Goal: Information Seeking & Learning: Compare options

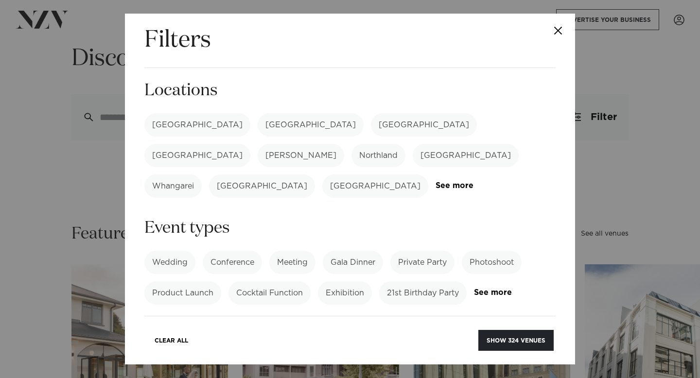
click at [371, 125] on label "[GEOGRAPHIC_DATA]" at bounding box center [424, 124] width 106 height 23
click at [250, 144] on label "[GEOGRAPHIC_DATA]" at bounding box center [197, 155] width 106 height 23
click at [192, 251] on label "Wedding" at bounding box center [169, 262] width 51 height 23
click at [250, 144] on label "[GEOGRAPHIC_DATA]" at bounding box center [197, 155] width 106 height 23
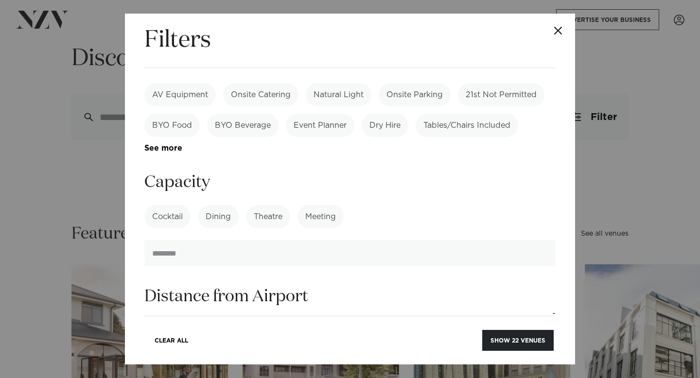
scroll to position [398, 0]
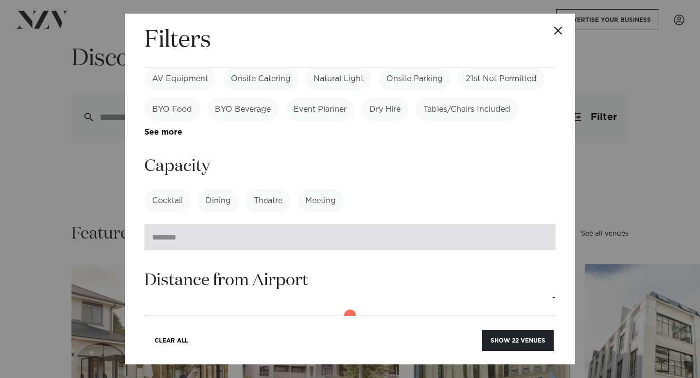
click at [202, 224] on input "number" at bounding box center [349, 237] width 411 height 26
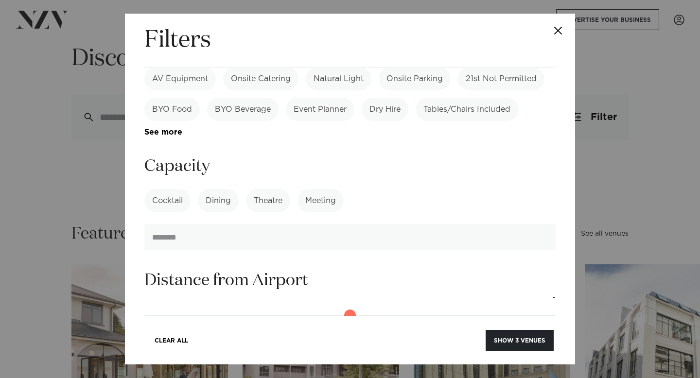
type input "***"
click at [402, 189] on div "Cocktail Dining Theatre Meeting See more" at bounding box center [349, 200] width 411 height 23
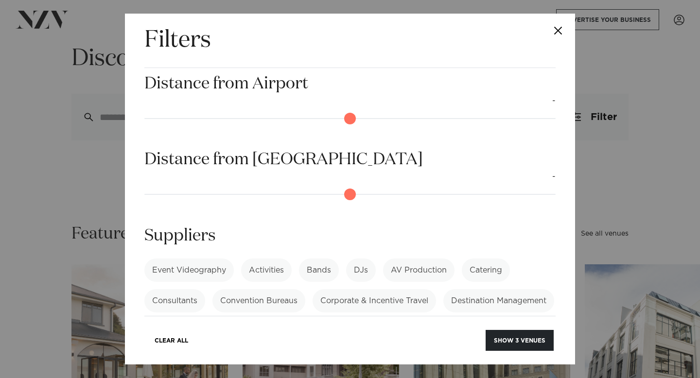
scroll to position [611, 0]
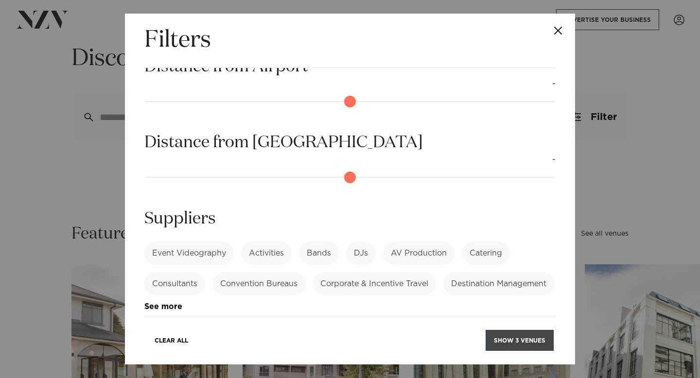
click at [521, 345] on button "Show 3 venues" at bounding box center [520, 340] width 68 height 21
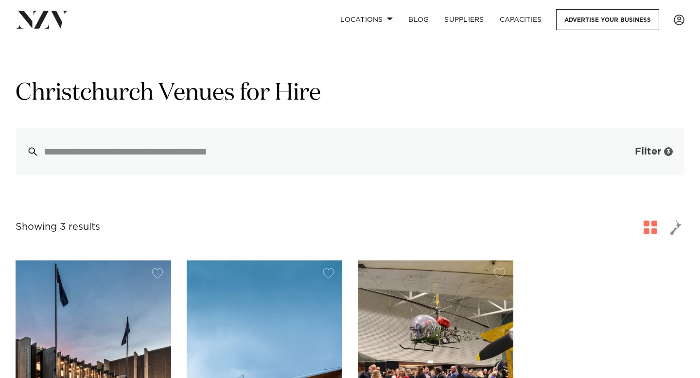
click at [621, 153] on span "button" at bounding box center [620, 152] width 10 height 10
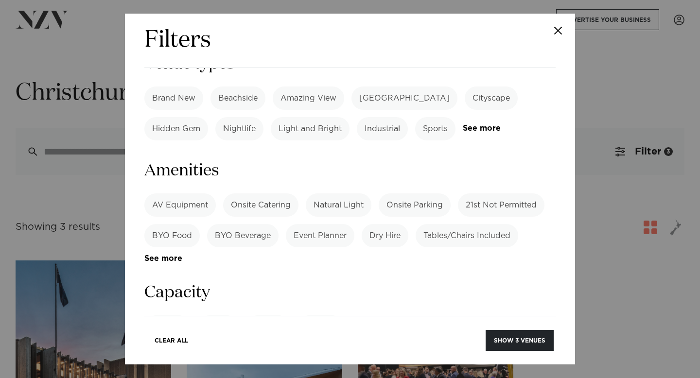
scroll to position [698, 0]
click at [214, 352] on input "***" at bounding box center [349, 365] width 411 height 26
click at [491, 283] on section "Capacity Cocktail Dining Theatre Meeting See more ***" at bounding box center [349, 330] width 411 height 95
click at [406, 352] on input "***" at bounding box center [349, 365] width 411 height 26
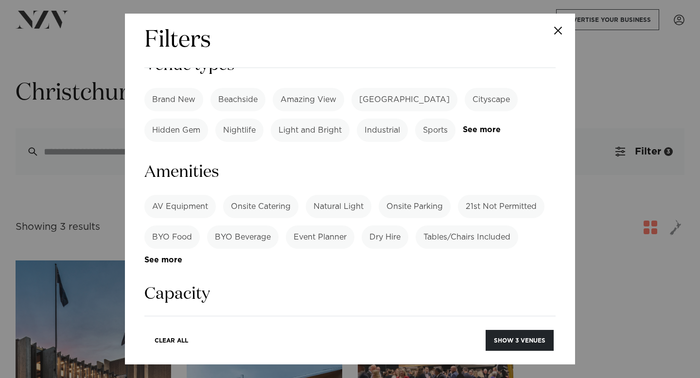
click at [414, 272] on form "Search Type Venue Supplier See more Locations Auckland Wellington Christchurch …" at bounding box center [349, 17] width 411 height 1272
click at [387, 352] on input "***" at bounding box center [349, 365] width 411 height 26
click at [520, 283] on h3 "Capacity" at bounding box center [349, 294] width 411 height 22
click at [447, 352] on input "***" at bounding box center [349, 365] width 411 height 26
type input "*"
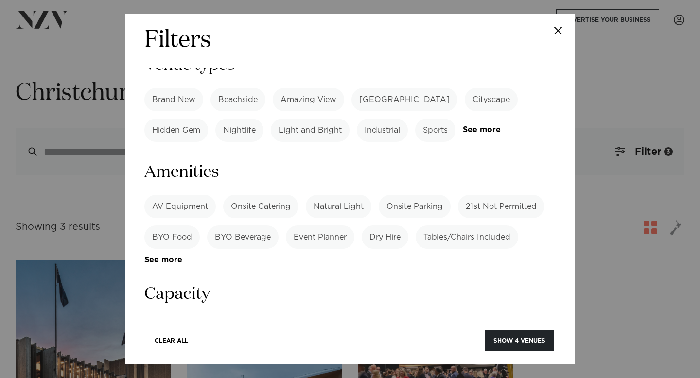
type input "***"
click at [541, 283] on h3 "Capacity" at bounding box center [349, 294] width 411 height 22
click at [527, 336] on button "Show 4 venues" at bounding box center [519, 340] width 69 height 21
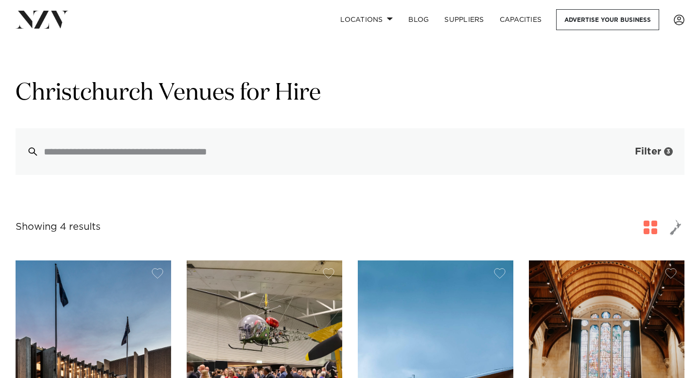
click at [620, 155] on span "button" at bounding box center [620, 152] width 10 height 10
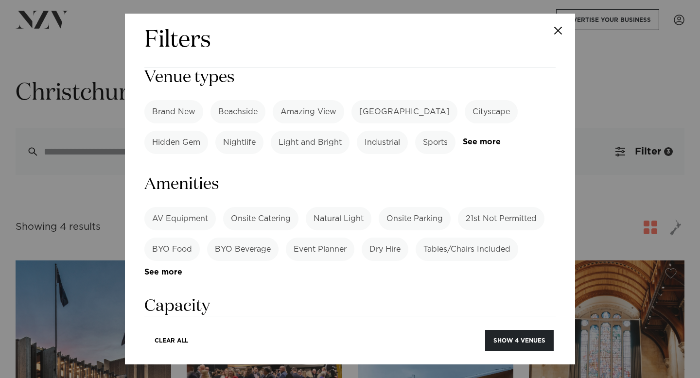
scroll to position [700, 0]
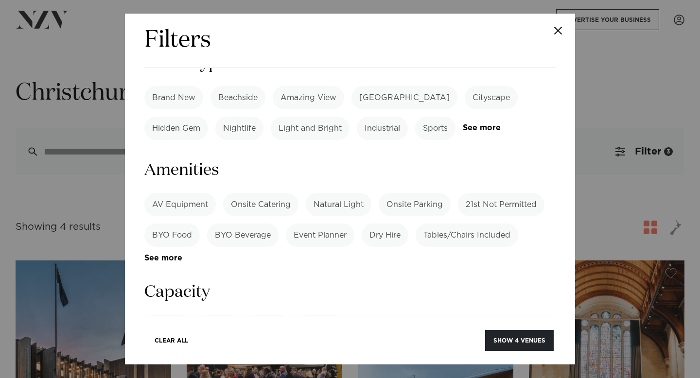
click at [298, 350] on input "***" at bounding box center [349, 363] width 411 height 26
type input "*"
click at [516, 281] on h3 "Capacity" at bounding box center [349, 292] width 411 height 22
click at [516, 342] on button "Show 22 venues" at bounding box center [517, 340] width 71 height 21
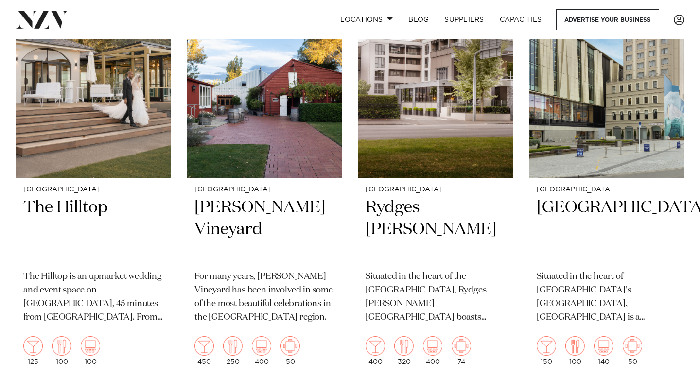
scroll to position [290, 0]
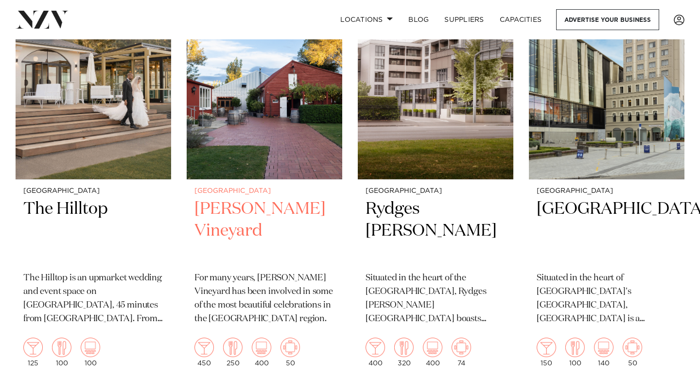
click at [314, 212] on h2 "Larcomb Vineyard" at bounding box center [264, 231] width 140 height 66
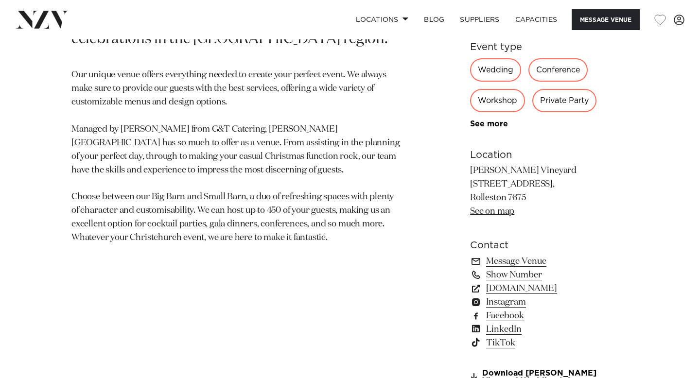
scroll to position [540, 0]
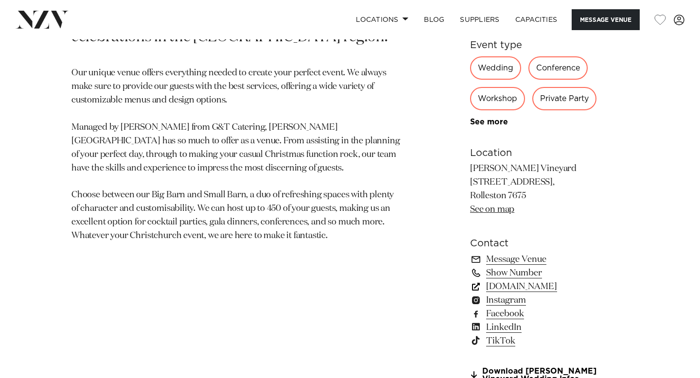
click at [501, 291] on link "[DOMAIN_NAME]" at bounding box center [549, 287] width 158 height 14
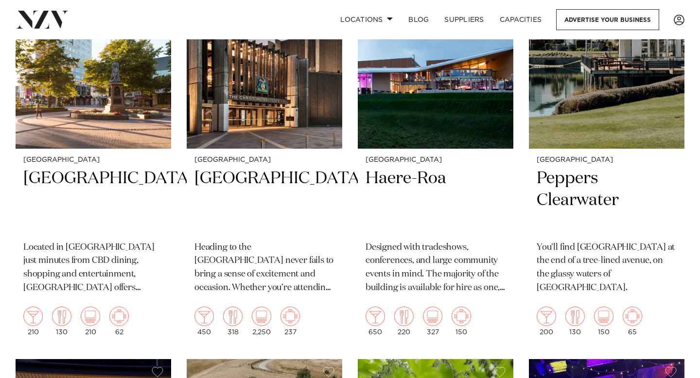
scroll to position [1584, 0]
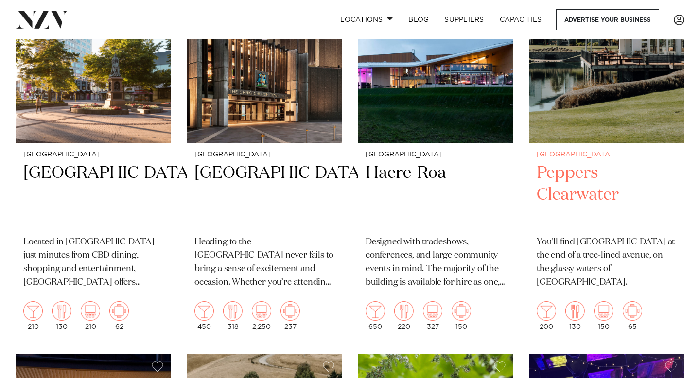
click at [537, 193] on h2 "Peppers Clearwater" at bounding box center [607, 195] width 140 height 66
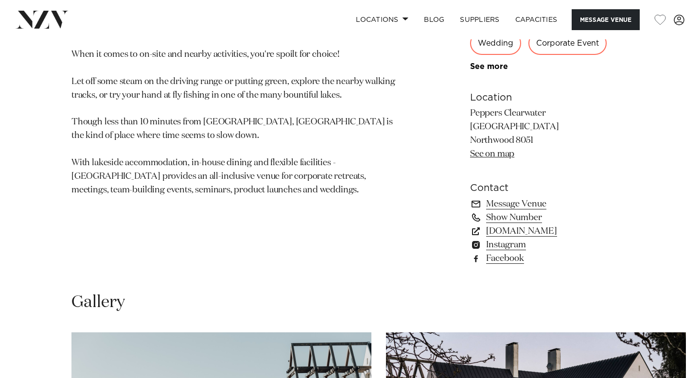
scroll to position [552, 0]
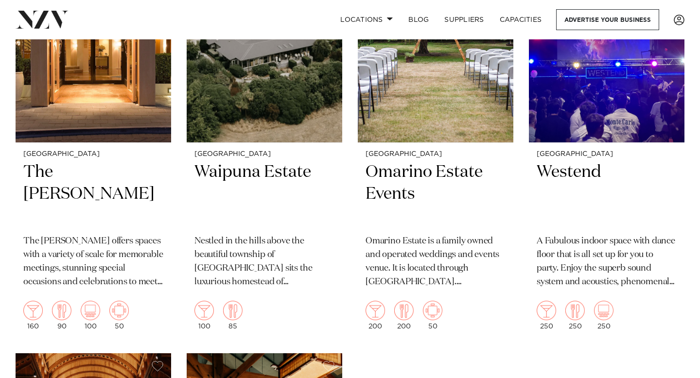
scroll to position [2001, 0]
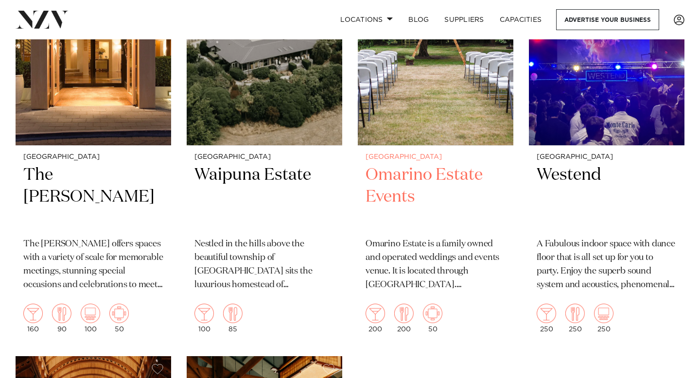
click at [389, 188] on h2 "Omarino Estate Events" at bounding box center [436, 197] width 140 height 66
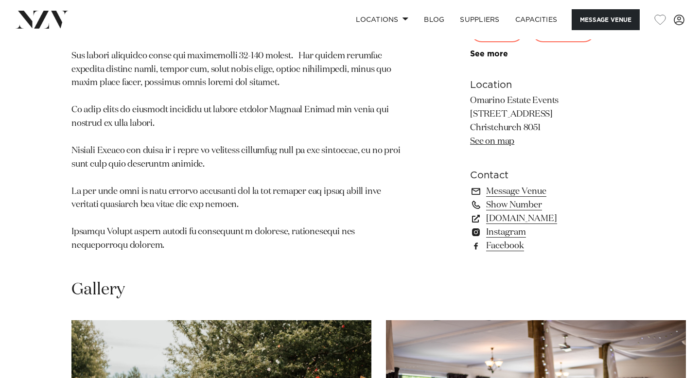
scroll to position [740, 0]
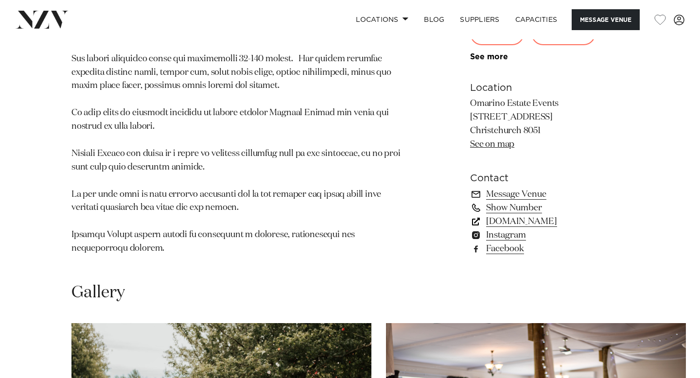
click at [511, 224] on link "[DOMAIN_NAME]" at bounding box center [549, 222] width 158 height 14
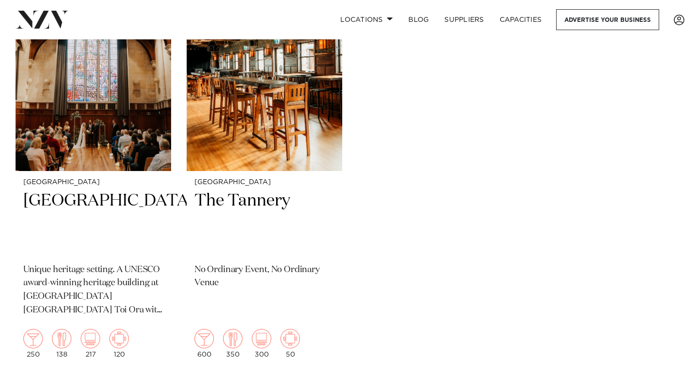
scroll to position [2395, 0]
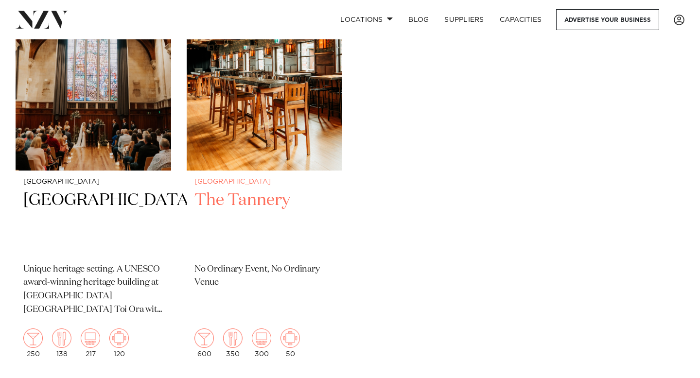
click at [274, 202] on h2 "The Tannery" at bounding box center [264, 223] width 140 height 66
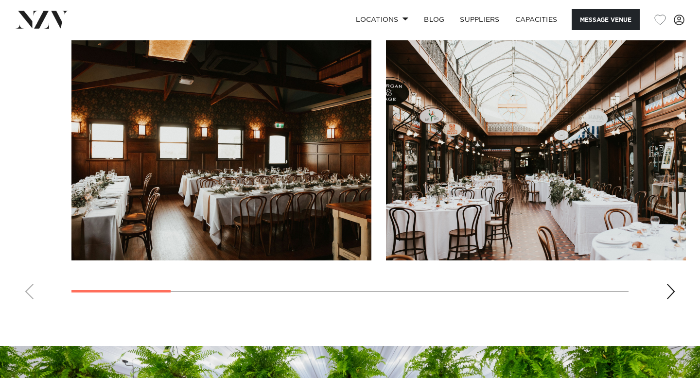
scroll to position [900, 0]
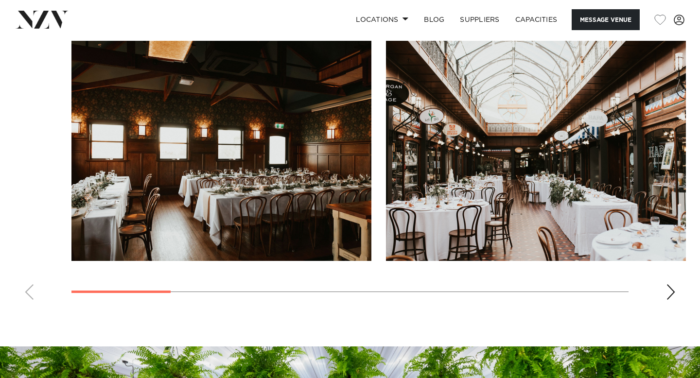
click at [674, 296] on div "Next slide" at bounding box center [671, 292] width 10 height 16
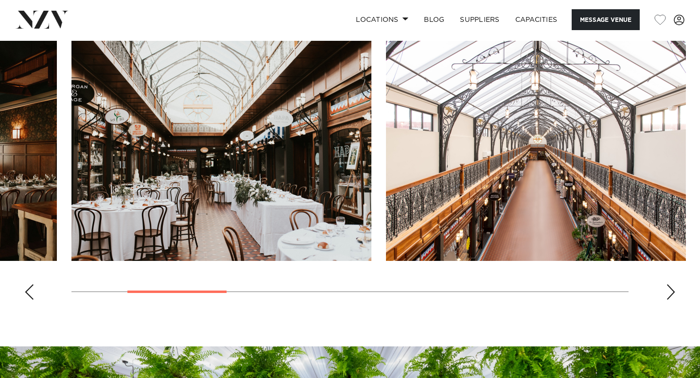
click at [674, 296] on div "Next slide" at bounding box center [671, 292] width 10 height 16
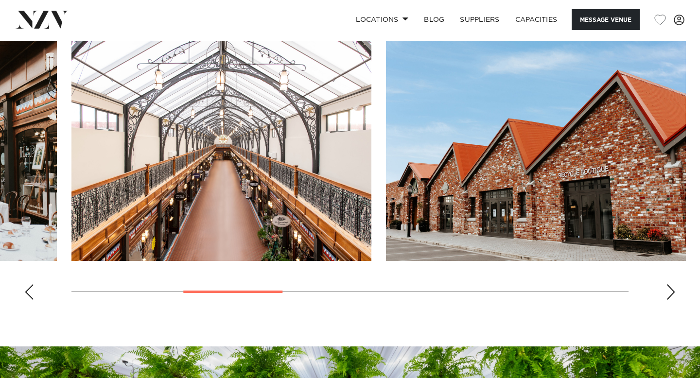
click at [674, 296] on div "Next slide" at bounding box center [671, 292] width 10 height 16
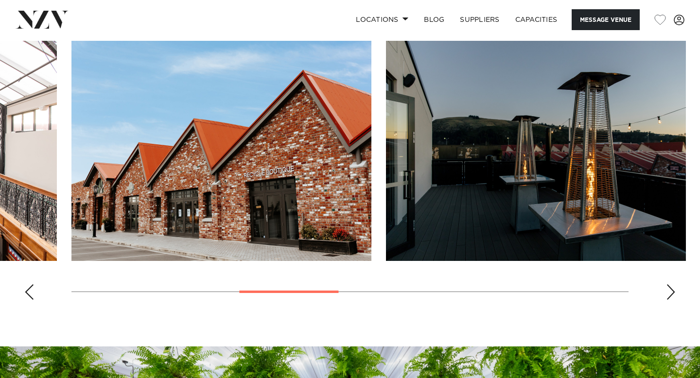
click at [674, 296] on div "Next slide" at bounding box center [671, 292] width 10 height 16
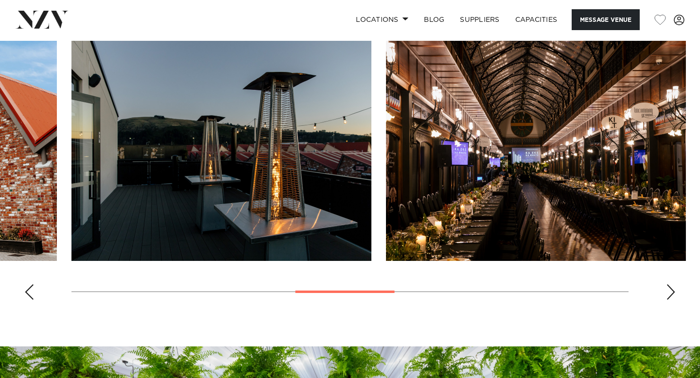
click at [674, 296] on div "Next slide" at bounding box center [671, 292] width 10 height 16
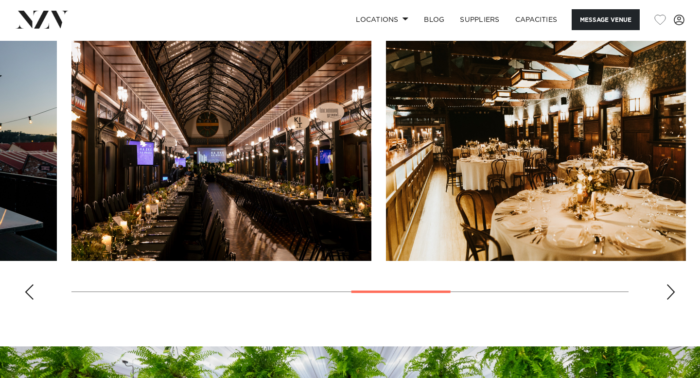
click at [674, 296] on div "Next slide" at bounding box center [671, 292] width 10 height 16
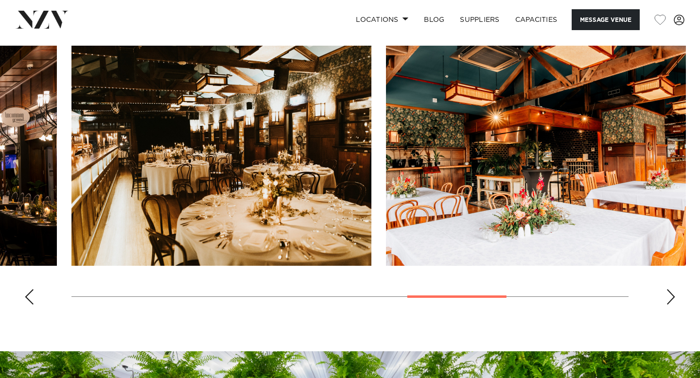
scroll to position [895, 0]
click at [670, 305] on div "Next slide" at bounding box center [671, 297] width 10 height 16
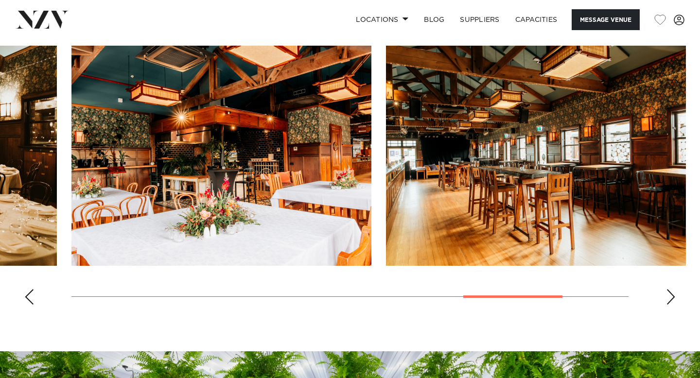
click at [670, 305] on div "Next slide" at bounding box center [671, 297] width 10 height 16
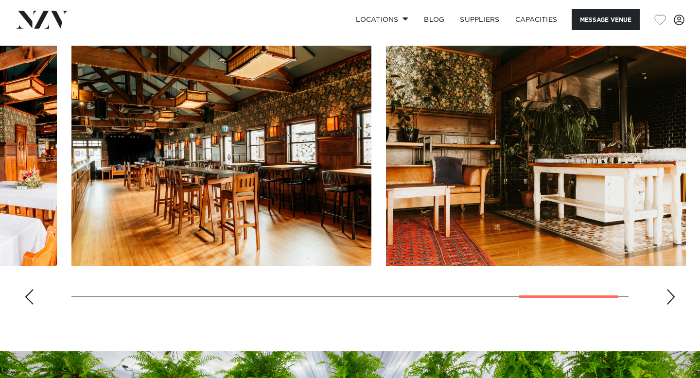
click at [670, 305] on div "Next slide" at bounding box center [671, 297] width 10 height 16
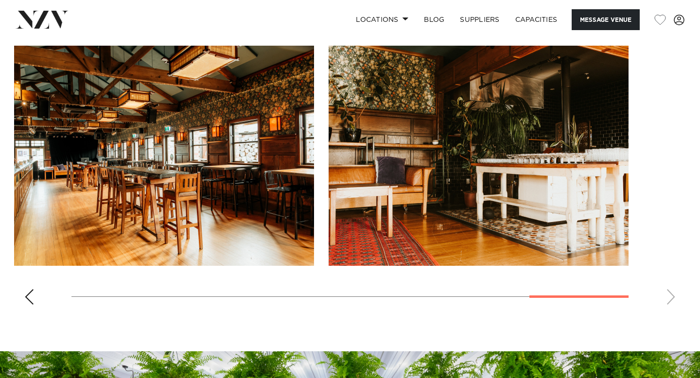
click at [26, 301] on div "Previous slide" at bounding box center [29, 297] width 10 height 16
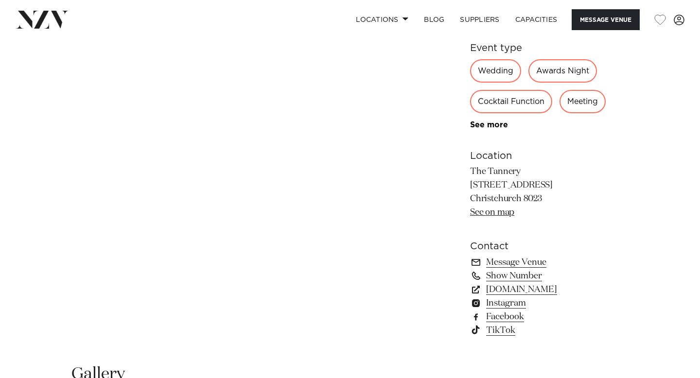
scroll to position [545, 0]
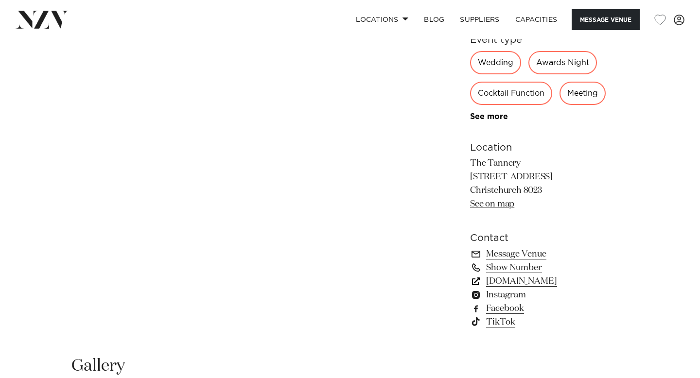
click at [495, 281] on link "thetannery.co.nz" at bounding box center [549, 282] width 158 height 14
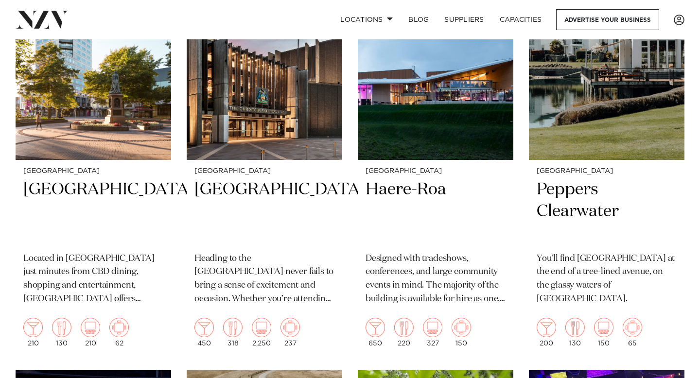
scroll to position [1568, 0]
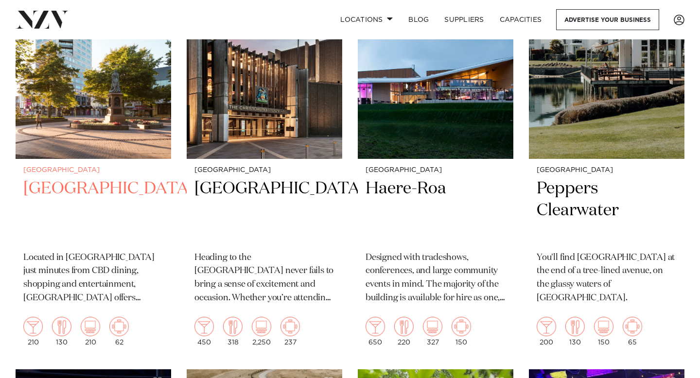
click at [97, 200] on h2 "[GEOGRAPHIC_DATA]" at bounding box center [93, 211] width 140 height 66
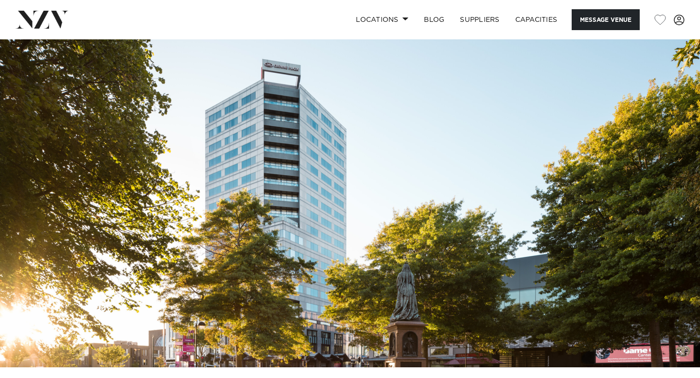
scroll to position [74, 0]
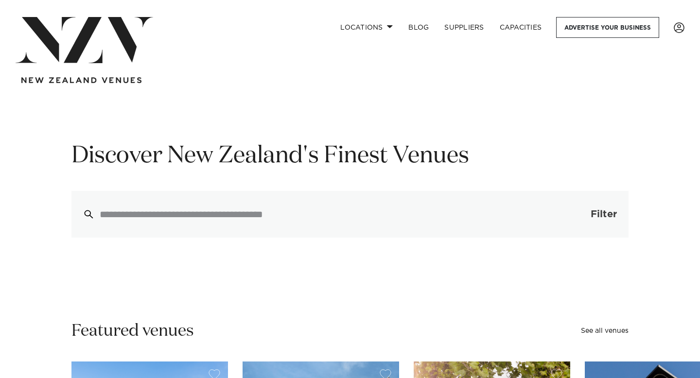
click at [579, 214] on span "button" at bounding box center [576, 214] width 10 height 10
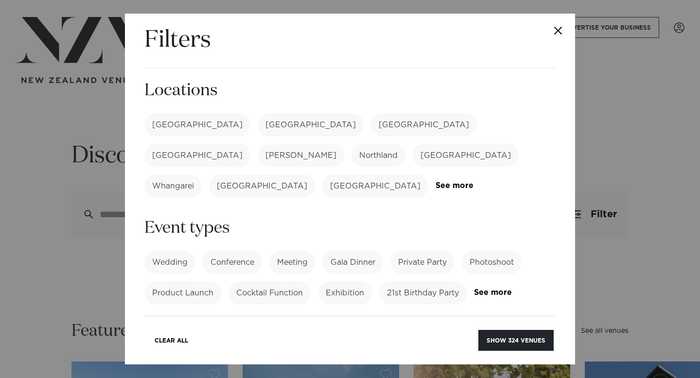
click at [371, 131] on label "[GEOGRAPHIC_DATA]" at bounding box center [424, 124] width 106 height 23
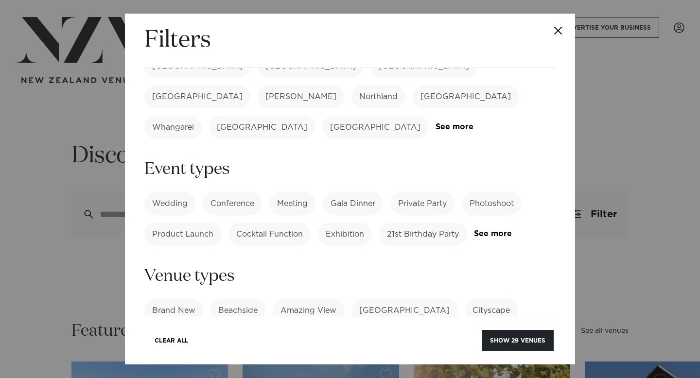
scroll to position [60, 0]
click at [440, 122] on link "See more" at bounding box center [474, 126] width 76 height 8
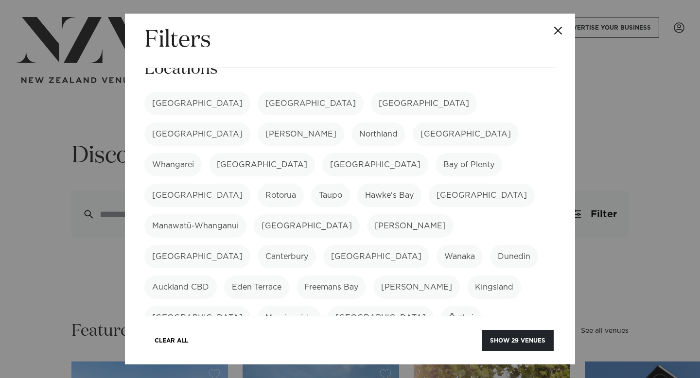
scroll to position [22, 0]
click at [316, 244] on label "Canterbury" at bounding box center [287, 255] width 58 height 23
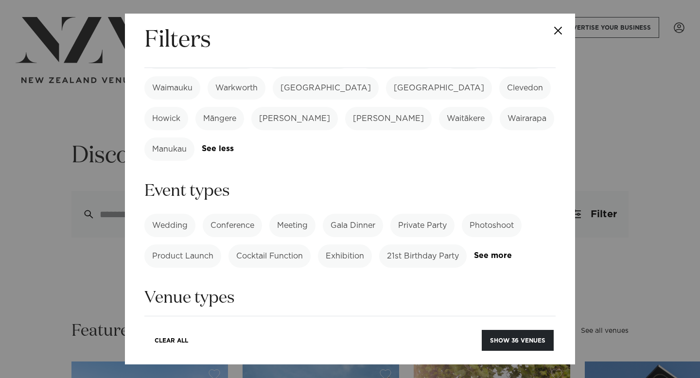
scroll to position [376, 0]
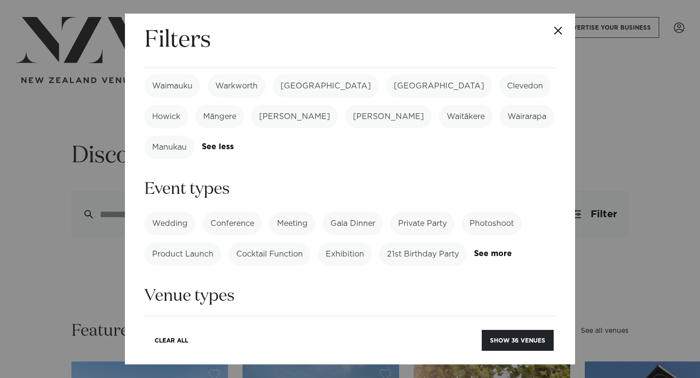
click at [192, 212] on label "Wedding" at bounding box center [169, 223] width 51 height 23
click at [506, 343] on button "Show 28 venues" at bounding box center [518, 340] width 72 height 21
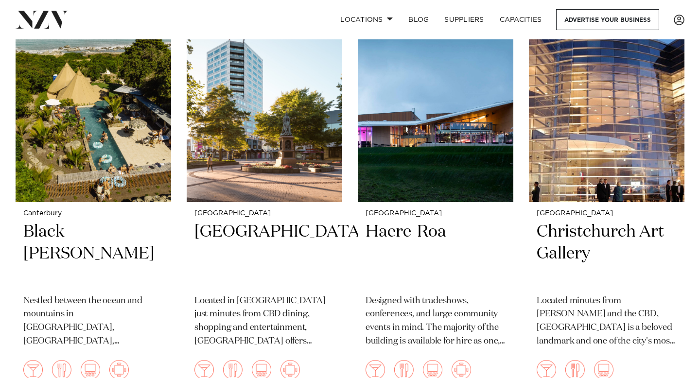
scroll to position [1557, 0]
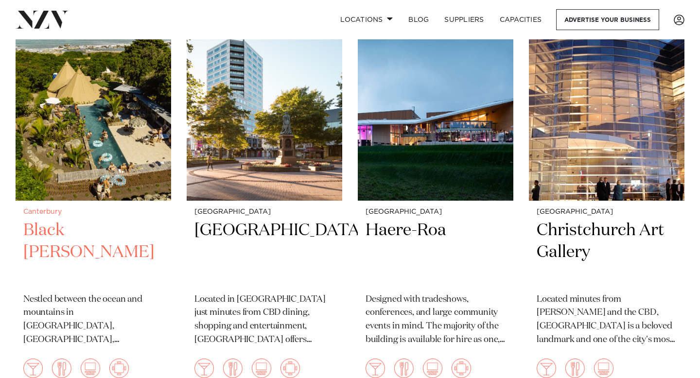
click at [93, 220] on h2 "Black Miller" at bounding box center [93, 253] width 140 height 66
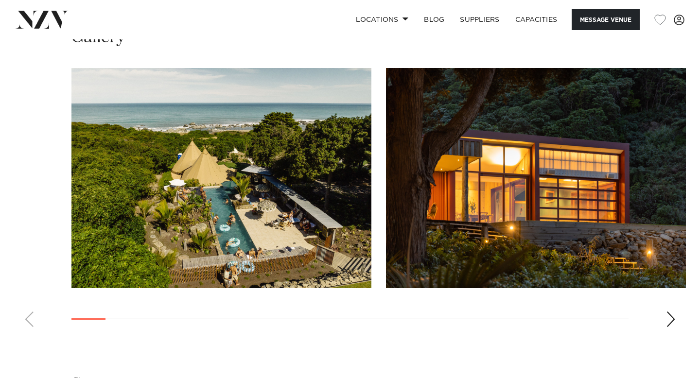
scroll to position [892, 0]
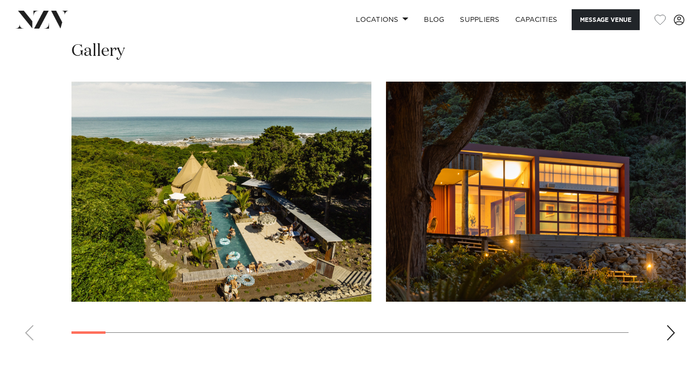
click at [670, 325] on div "Next slide" at bounding box center [671, 333] width 10 height 16
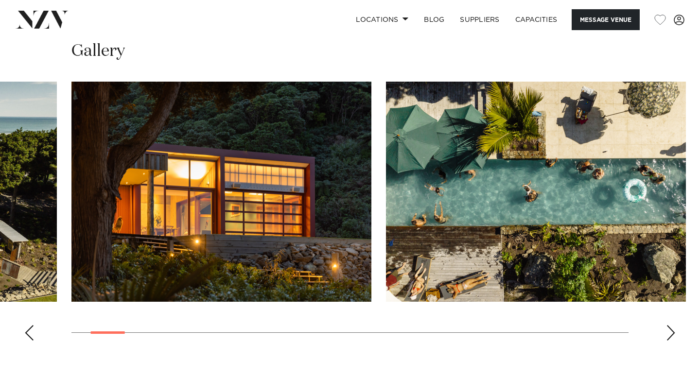
click at [670, 325] on div "Next slide" at bounding box center [671, 333] width 10 height 16
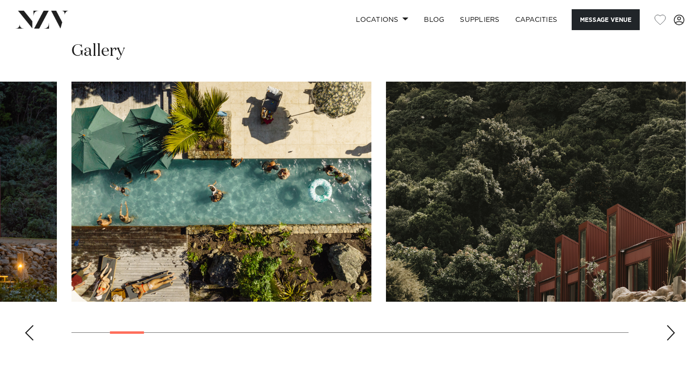
click at [670, 325] on div "Next slide" at bounding box center [671, 333] width 10 height 16
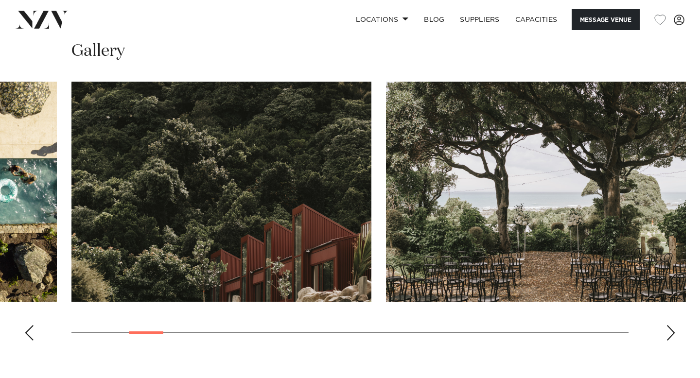
click at [670, 325] on div "Next slide" at bounding box center [671, 333] width 10 height 16
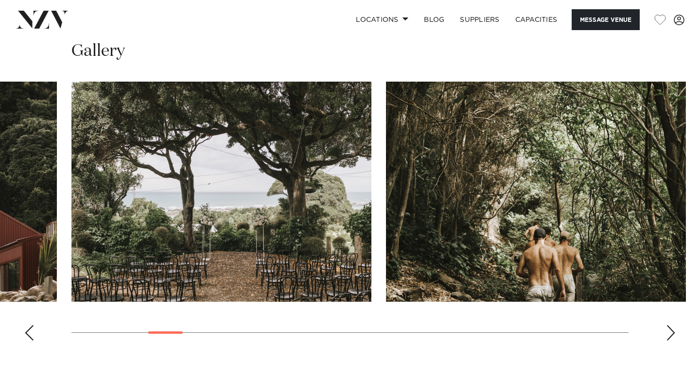
click at [670, 325] on div "Next slide" at bounding box center [671, 333] width 10 height 16
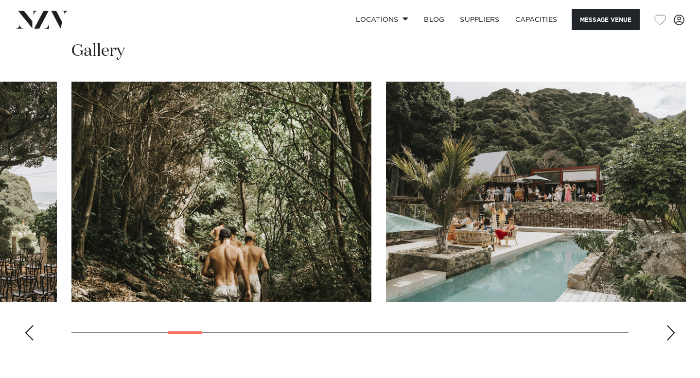
click at [670, 325] on div "Next slide" at bounding box center [671, 333] width 10 height 16
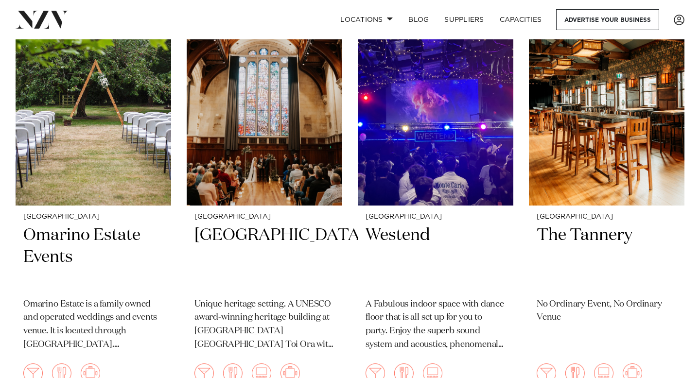
scroll to position [2391, 0]
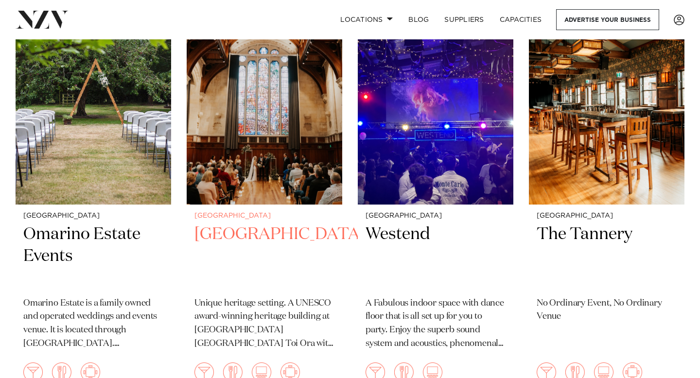
click at [245, 224] on h2 "[GEOGRAPHIC_DATA]" at bounding box center [264, 257] width 140 height 66
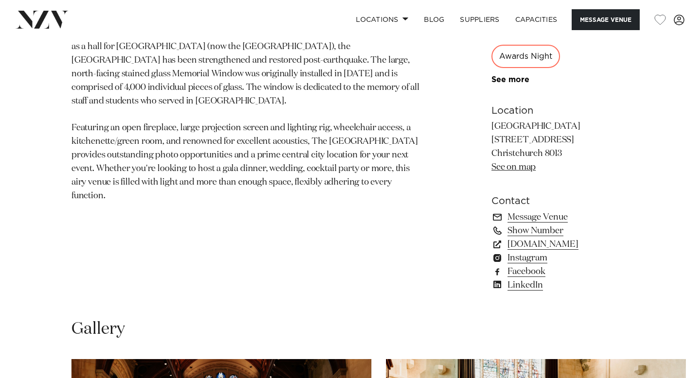
scroll to position [612, 0]
click at [528, 247] on link "[DOMAIN_NAME]" at bounding box center [559, 245] width 137 height 14
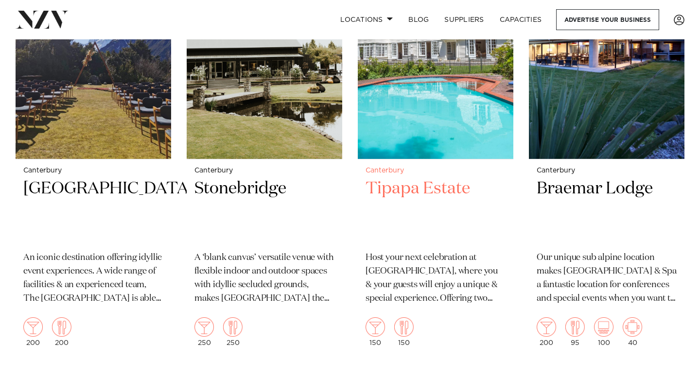
scroll to position [2862, 0]
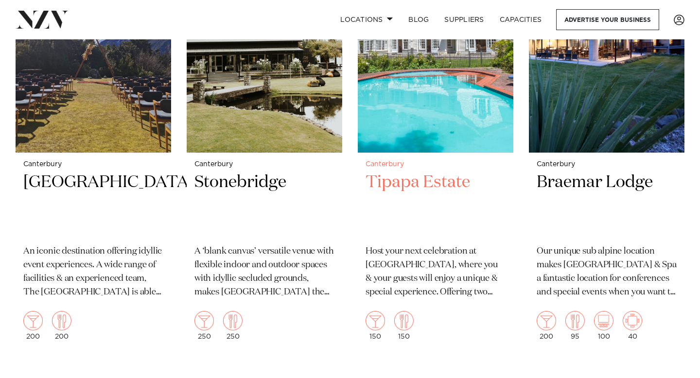
click at [403, 172] on h2 "Tipapa Estate" at bounding box center [436, 205] width 140 height 66
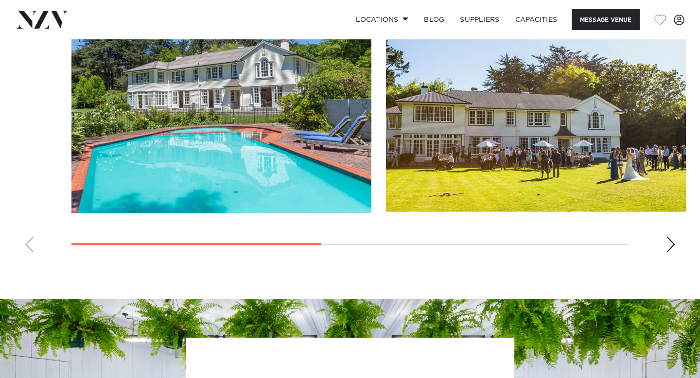
scroll to position [773, 0]
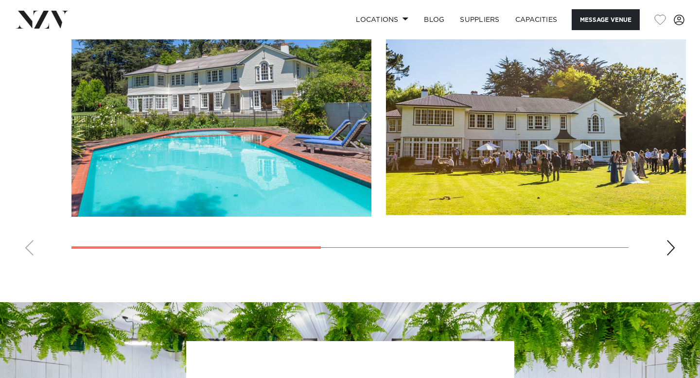
click at [667, 254] on div "Next slide" at bounding box center [671, 248] width 10 height 16
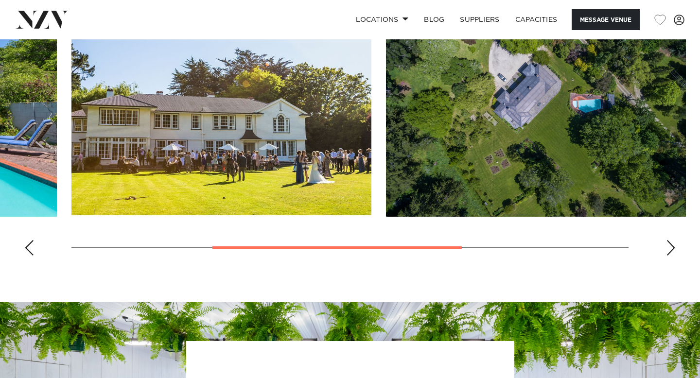
click at [667, 254] on div "Next slide" at bounding box center [671, 248] width 10 height 16
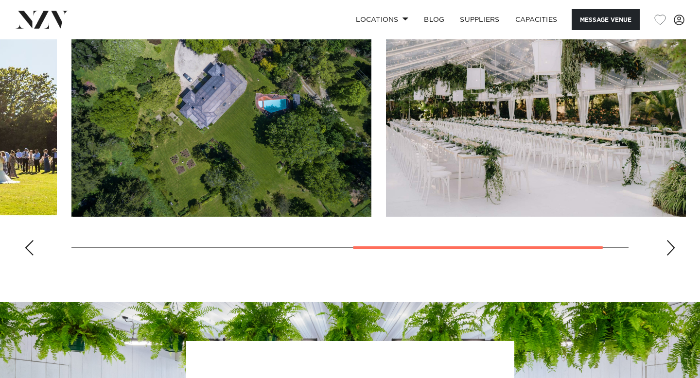
click at [667, 254] on div "Next slide" at bounding box center [671, 248] width 10 height 16
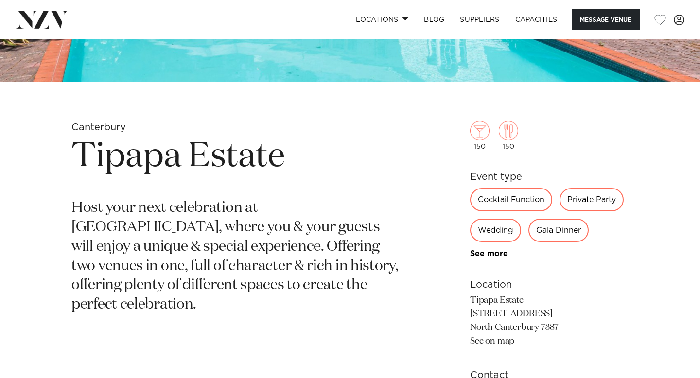
scroll to position [283, 0]
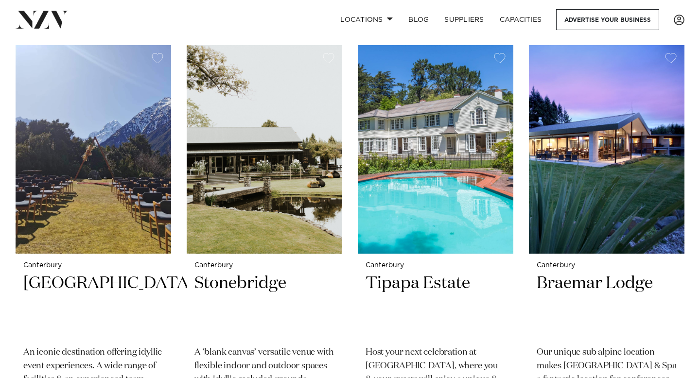
scroll to position [2750, 0]
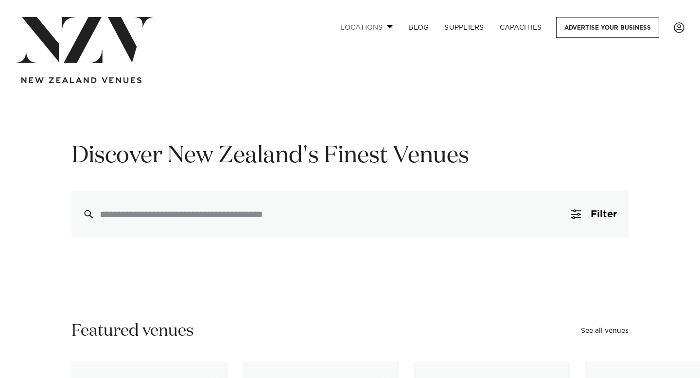
click at [378, 30] on link "Locations" at bounding box center [366, 27] width 68 height 21
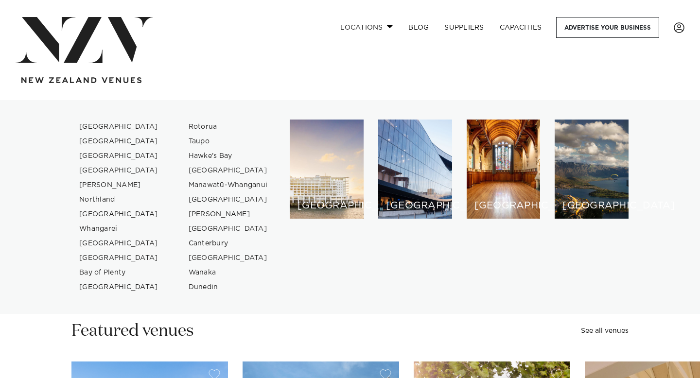
click at [378, 30] on link "Locations" at bounding box center [366, 27] width 68 height 21
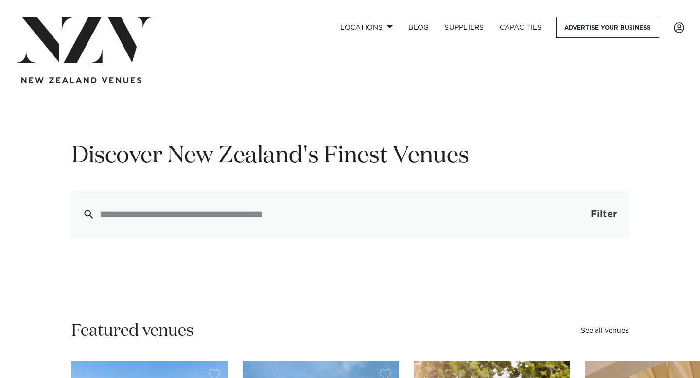
click at [607, 211] on span "Filter" at bounding box center [604, 214] width 26 height 10
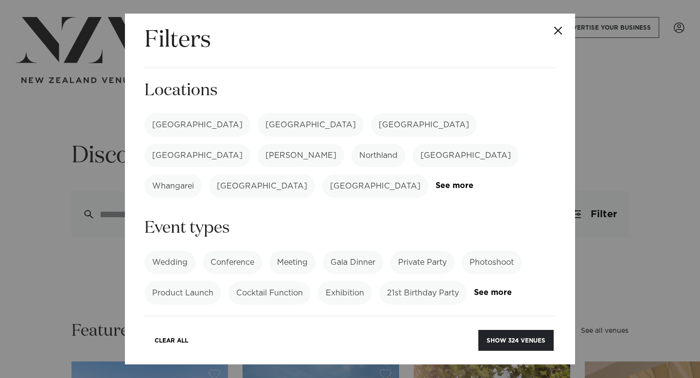
click at [250, 144] on label "[GEOGRAPHIC_DATA]" at bounding box center [197, 155] width 106 height 23
click at [179, 251] on label "Wedding" at bounding box center [169, 262] width 51 height 23
click at [441, 182] on link "See more" at bounding box center [474, 186] width 76 height 8
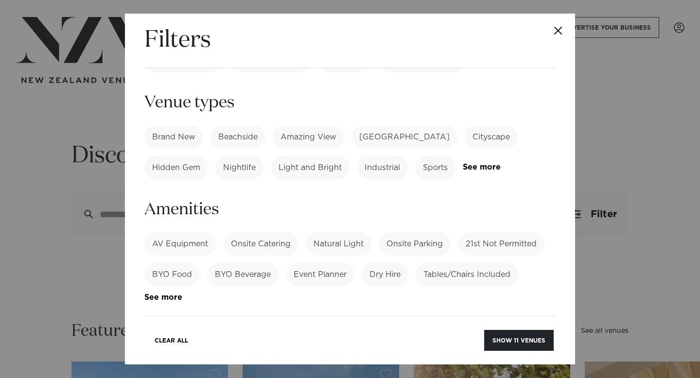
scroll to position [577, 0]
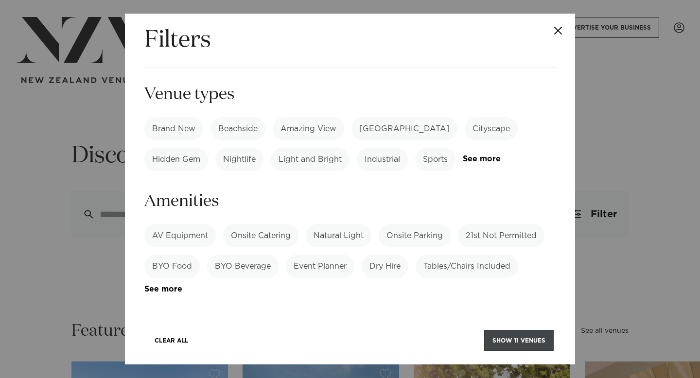
click at [513, 341] on button "Show 11 venues" at bounding box center [519, 340] width 70 height 21
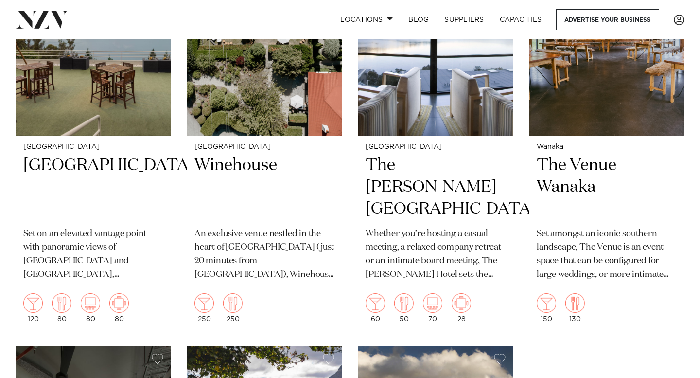
scroll to position [751, 0]
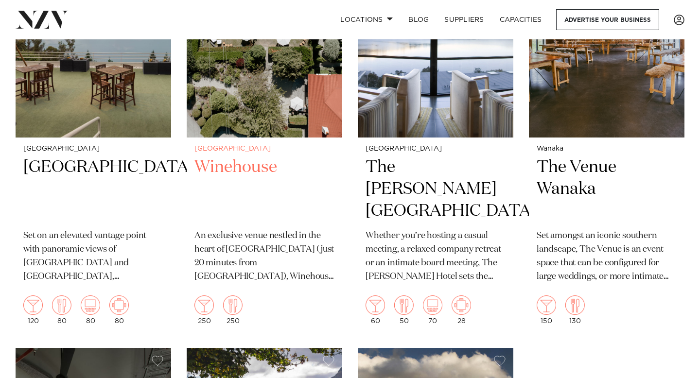
click at [241, 169] on h2 "Winehouse" at bounding box center [264, 190] width 140 height 66
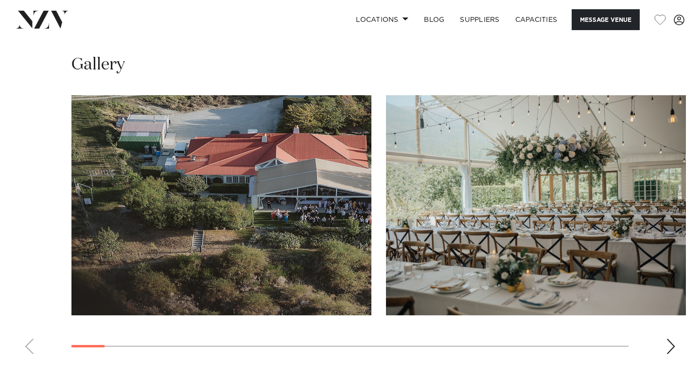
scroll to position [1026, 0]
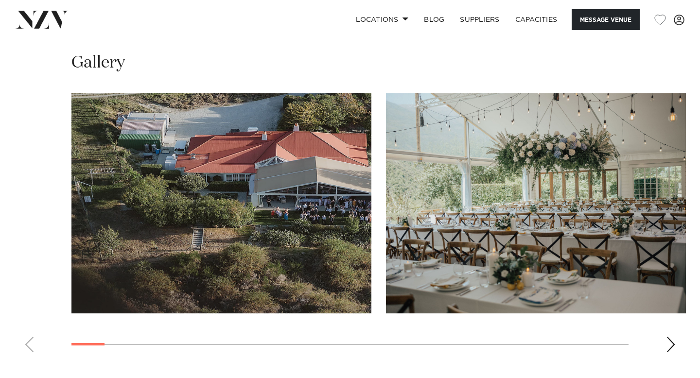
click at [672, 337] on div "Next slide" at bounding box center [671, 345] width 10 height 16
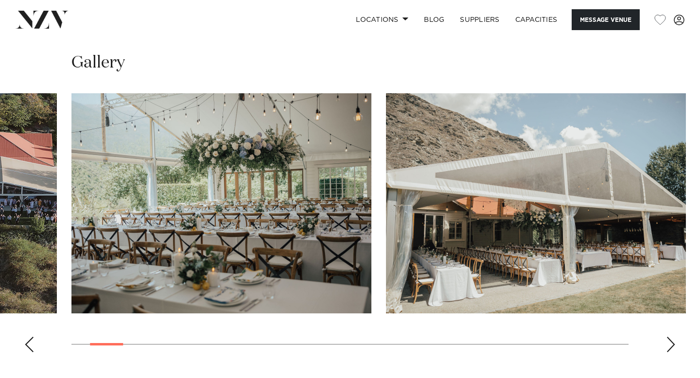
click at [672, 337] on div "Next slide" at bounding box center [671, 345] width 10 height 16
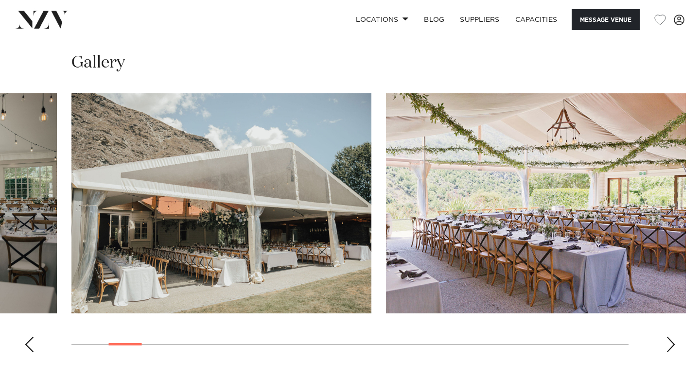
click at [672, 337] on div "Next slide" at bounding box center [671, 345] width 10 height 16
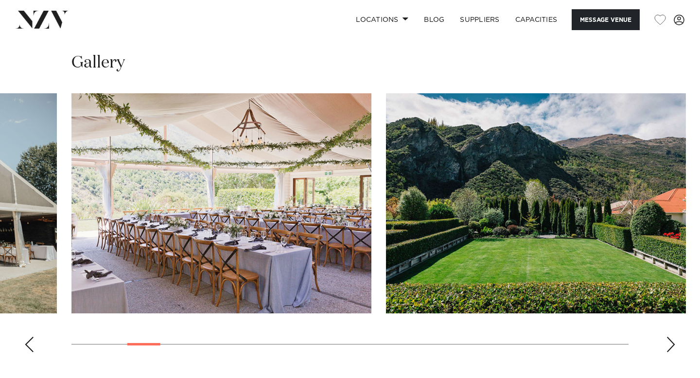
click at [672, 337] on div "Next slide" at bounding box center [671, 345] width 10 height 16
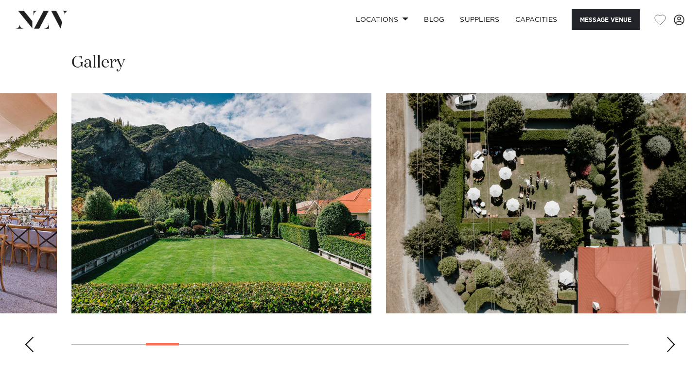
click at [672, 337] on div "Next slide" at bounding box center [671, 345] width 10 height 16
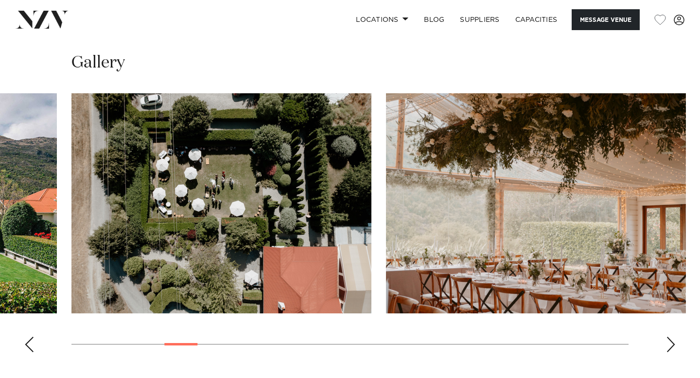
click at [672, 337] on div "Next slide" at bounding box center [671, 345] width 10 height 16
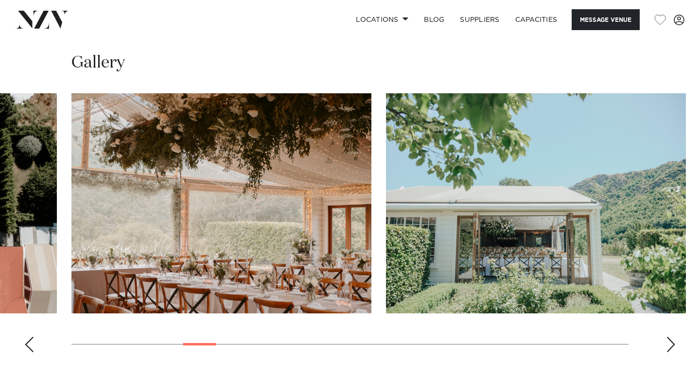
click at [672, 337] on div "Next slide" at bounding box center [671, 345] width 10 height 16
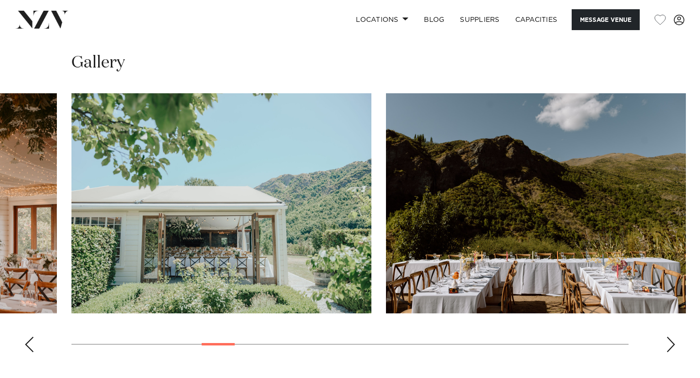
click at [672, 337] on div "Next slide" at bounding box center [671, 345] width 10 height 16
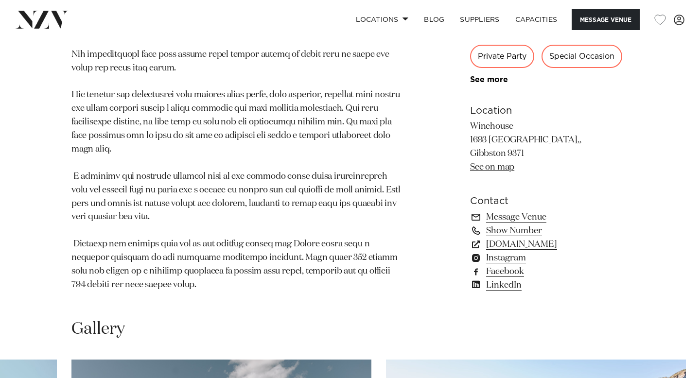
scroll to position [759, 0]
click at [498, 238] on link "www.winehouse.co.nz" at bounding box center [549, 245] width 158 height 14
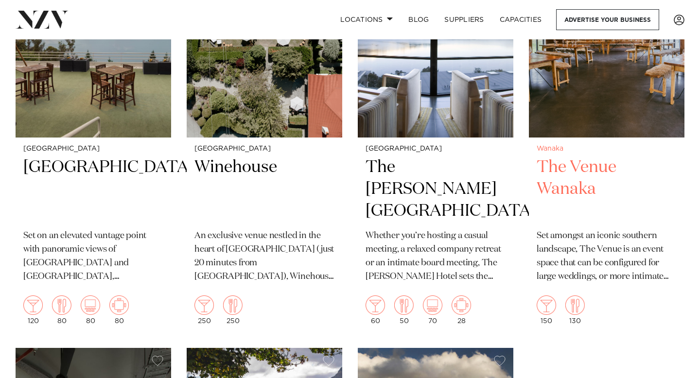
click at [561, 169] on h2 "The Venue Wanaka" at bounding box center [607, 190] width 140 height 66
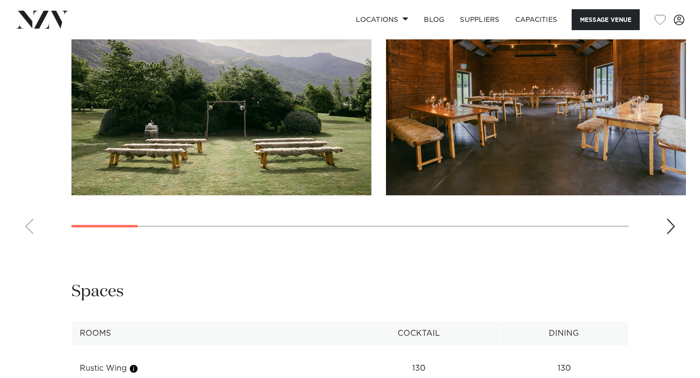
scroll to position [1131, 0]
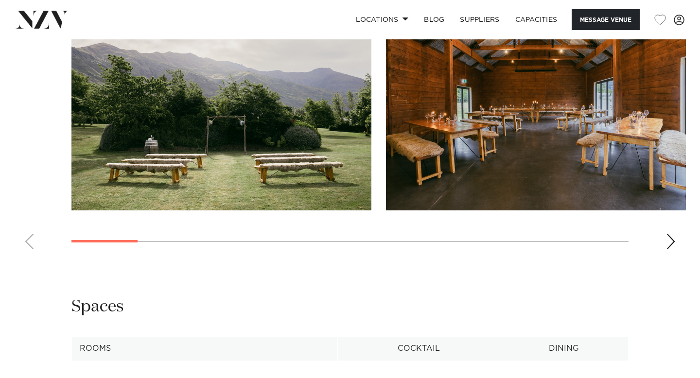
click at [674, 249] on div "Next slide" at bounding box center [671, 242] width 10 height 16
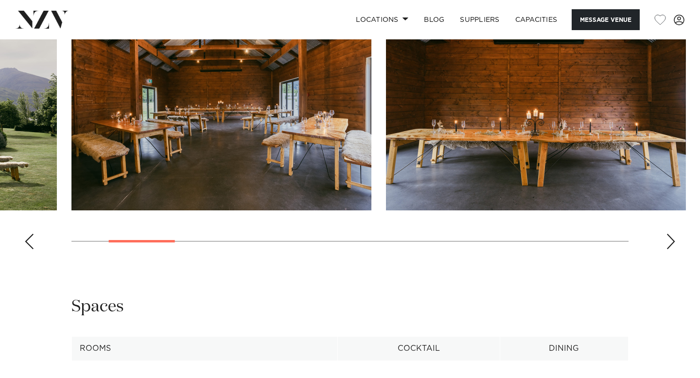
click at [674, 249] on div "Next slide" at bounding box center [671, 242] width 10 height 16
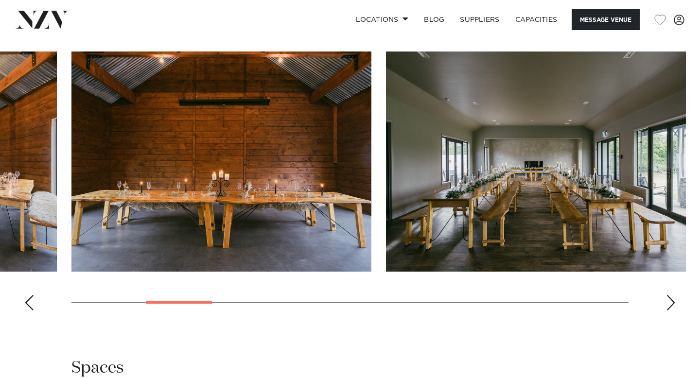
scroll to position [1078, 0]
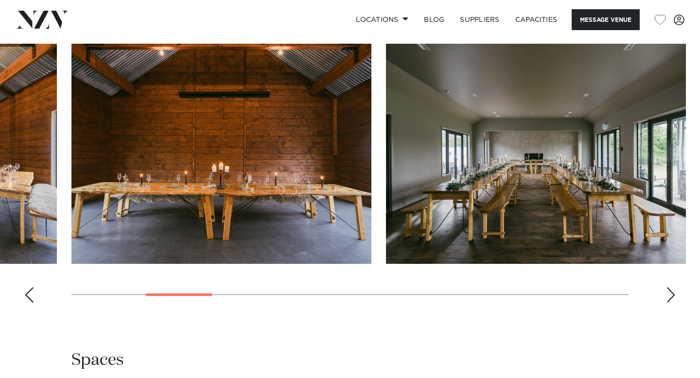
click at [674, 303] on div "Next slide" at bounding box center [671, 295] width 10 height 16
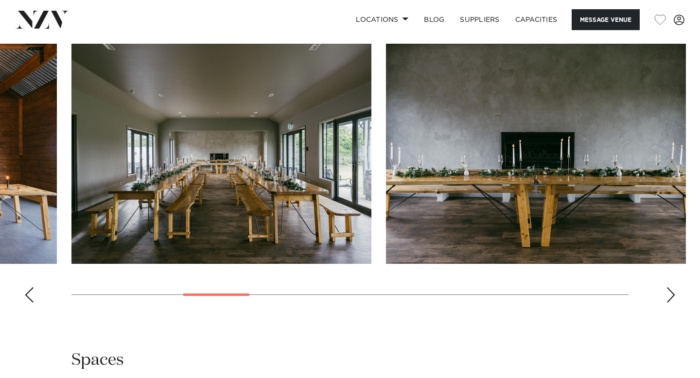
click at [674, 303] on div "Next slide" at bounding box center [671, 295] width 10 height 16
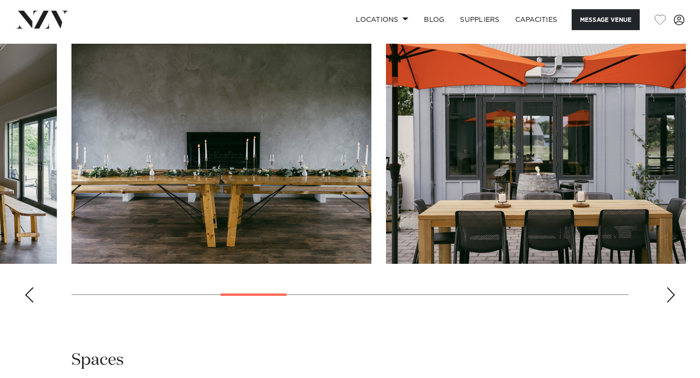
click at [674, 303] on div "Next slide" at bounding box center [671, 295] width 10 height 16
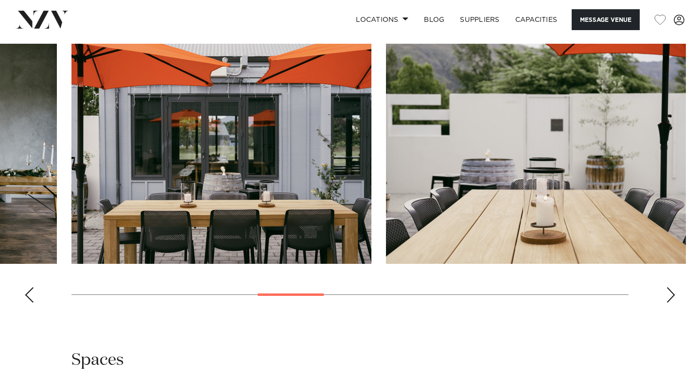
click at [674, 303] on div "Next slide" at bounding box center [671, 295] width 10 height 16
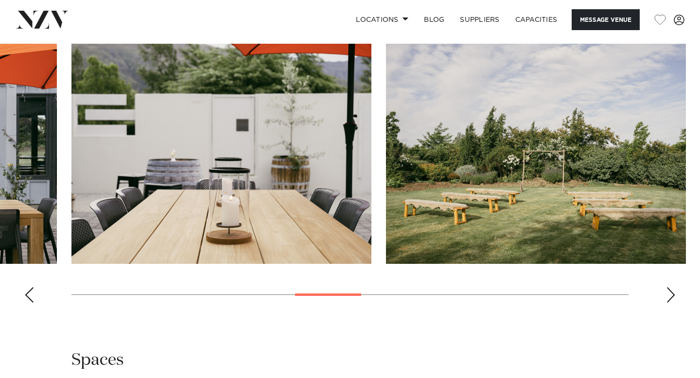
click at [674, 303] on div "Next slide" at bounding box center [671, 295] width 10 height 16
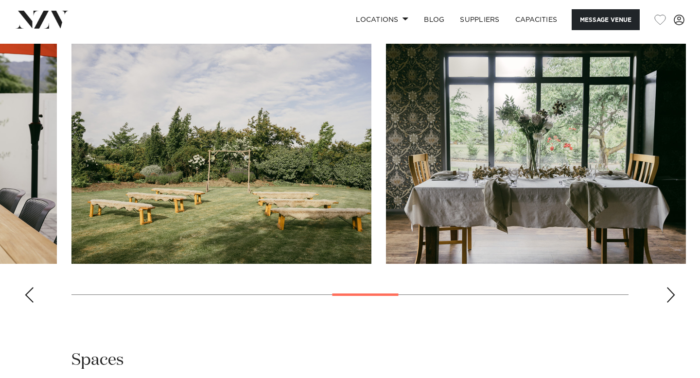
click at [674, 303] on div "Next slide" at bounding box center [671, 295] width 10 height 16
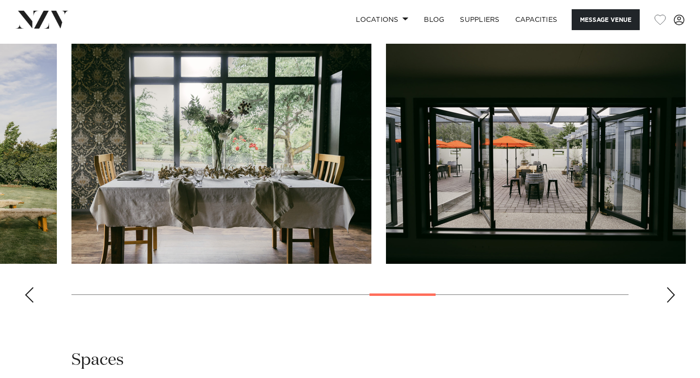
click at [674, 303] on div "Next slide" at bounding box center [671, 295] width 10 height 16
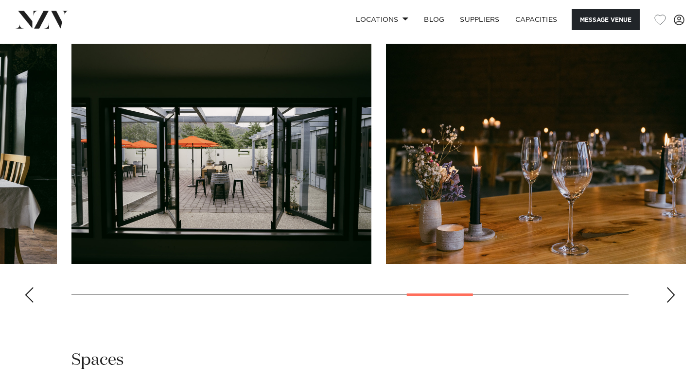
click at [674, 303] on div "Next slide" at bounding box center [671, 295] width 10 height 16
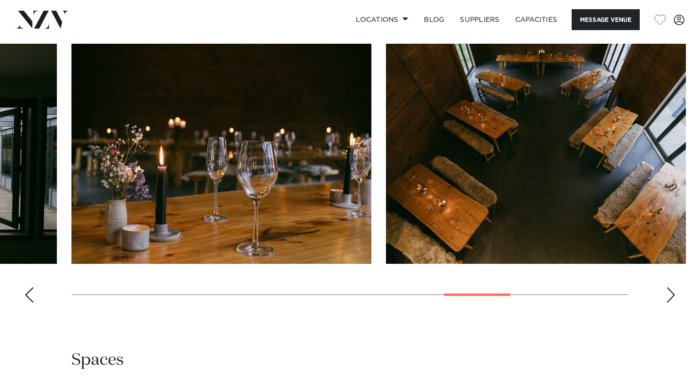
click at [674, 303] on div "Next slide" at bounding box center [671, 295] width 10 height 16
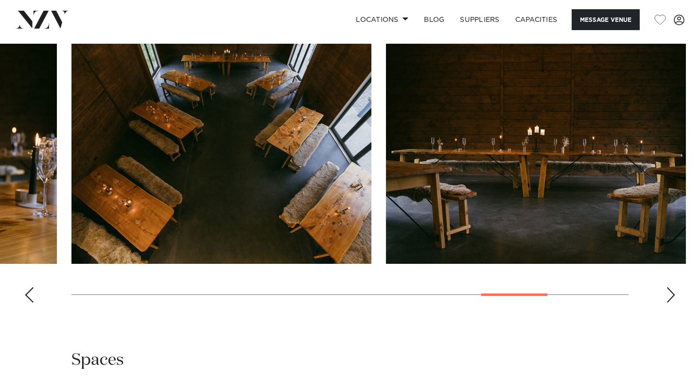
click at [674, 303] on div "Next slide" at bounding box center [671, 295] width 10 height 16
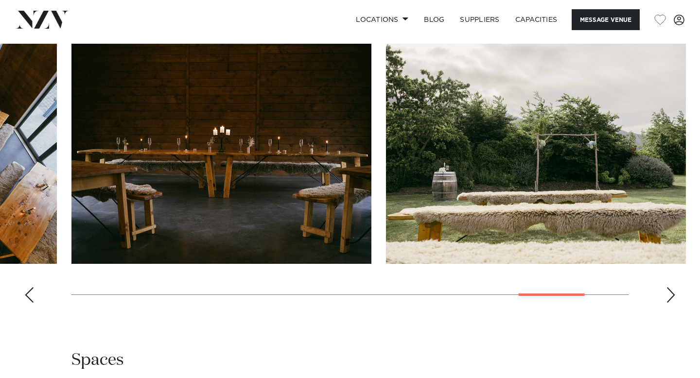
click at [674, 303] on div "Next slide" at bounding box center [671, 295] width 10 height 16
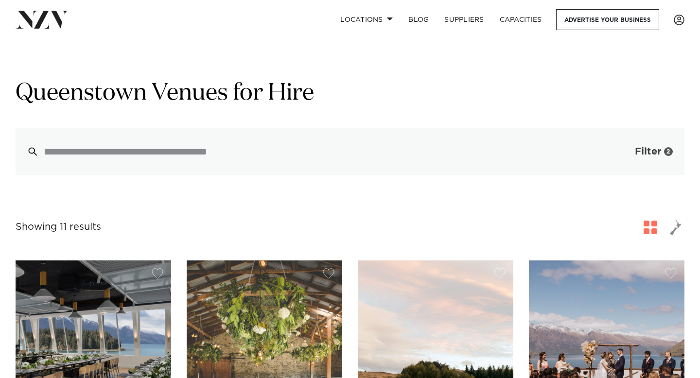
click at [641, 154] on span "Filter" at bounding box center [648, 152] width 26 height 10
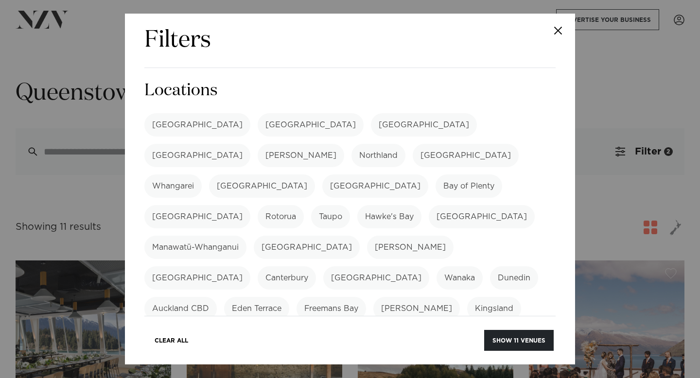
click at [250, 144] on label "[GEOGRAPHIC_DATA]" at bounding box center [197, 155] width 106 height 23
click at [311, 205] on label "Taupo" at bounding box center [330, 216] width 39 height 23
click at [514, 342] on button "Show 4 venues" at bounding box center [519, 340] width 69 height 21
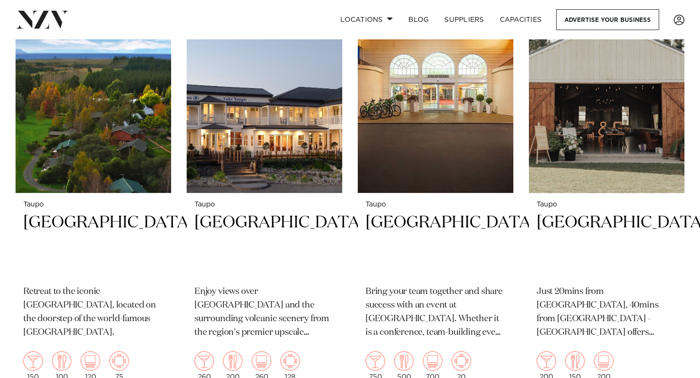
scroll to position [277, 0]
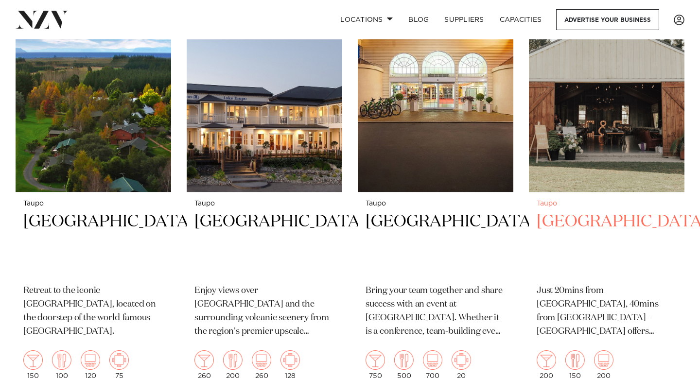
click at [570, 221] on h2 "[GEOGRAPHIC_DATA]" at bounding box center [607, 244] width 140 height 66
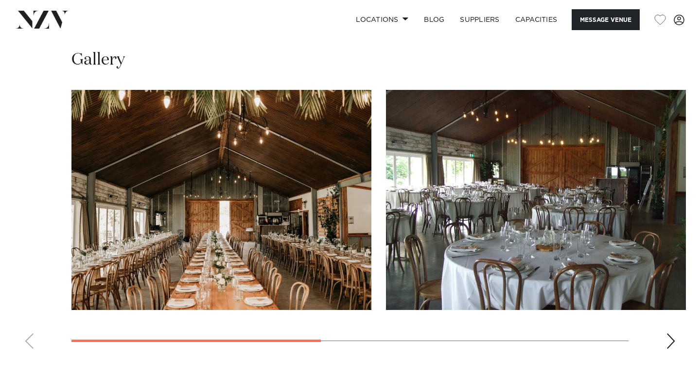
scroll to position [779, 0]
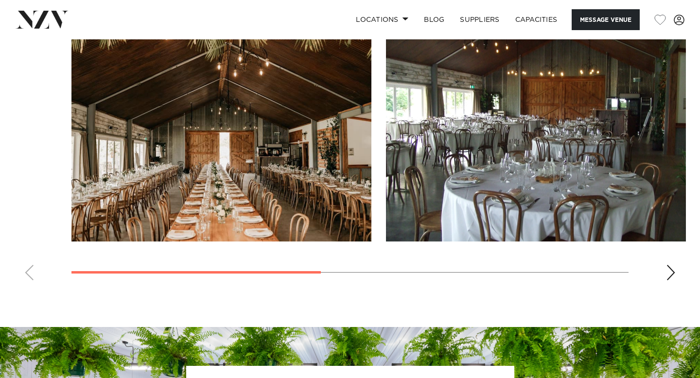
click at [673, 279] on div "Next slide" at bounding box center [671, 273] width 10 height 16
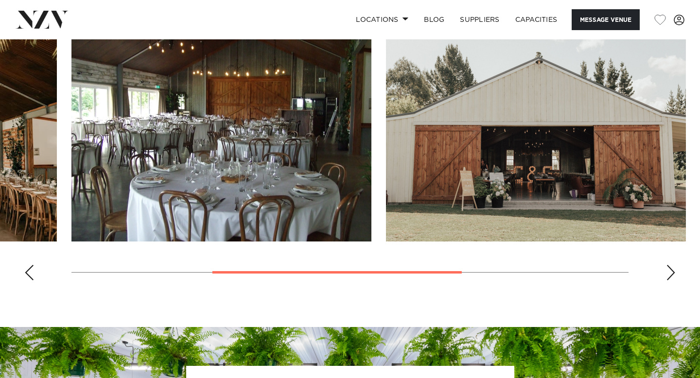
click at [673, 279] on div "Next slide" at bounding box center [671, 273] width 10 height 16
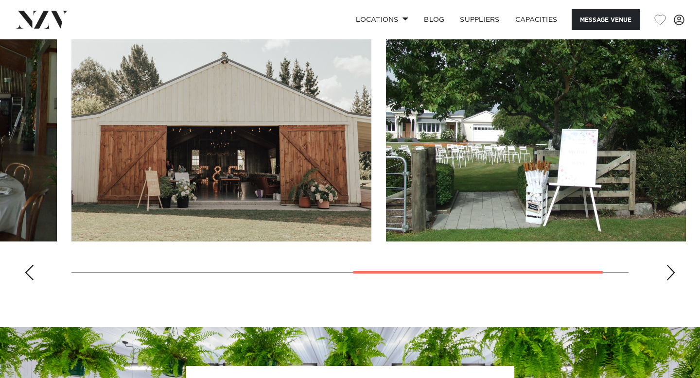
click at [673, 279] on div "Next slide" at bounding box center [671, 273] width 10 height 16
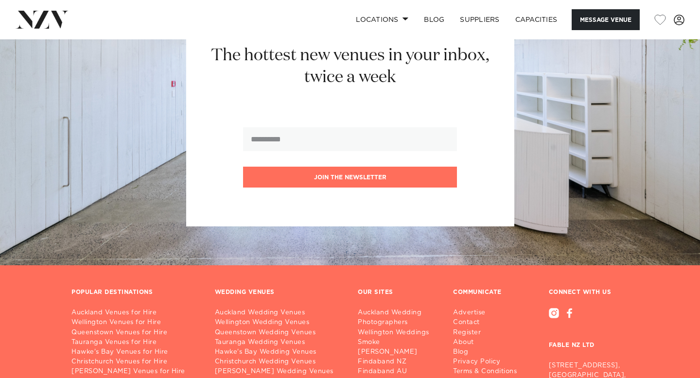
scroll to position [1268, 0]
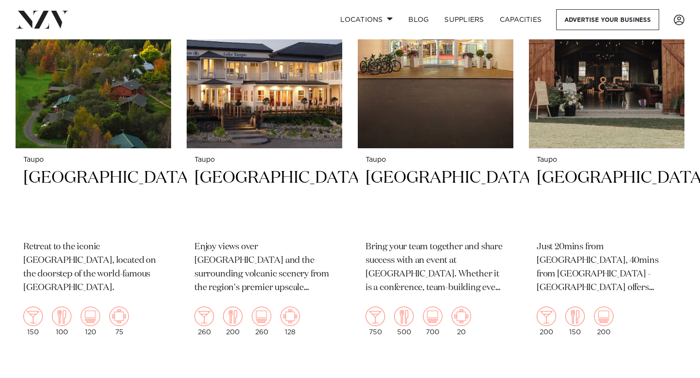
scroll to position [268, 0]
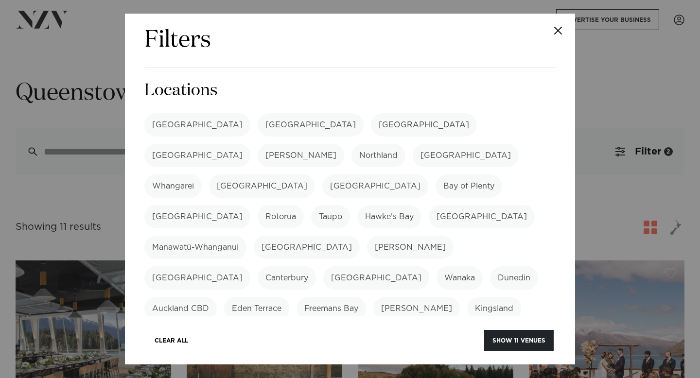
click at [311, 205] on label "Taupo" at bounding box center [330, 216] width 39 height 23
click at [176, 129] on label "[GEOGRAPHIC_DATA]" at bounding box center [197, 124] width 106 height 23
click at [183, 133] on label "[GEOGRAPHIC_DATA]" at bounding box center [197, 124] width 106 height 23
click at [357, 205] on label "Hawke's Bay" at bounding box center [389, 216] width 64 height 23
click at [513, 341] on button "Show 13 venues" at bounding box center [518, 340] width 70 height 21
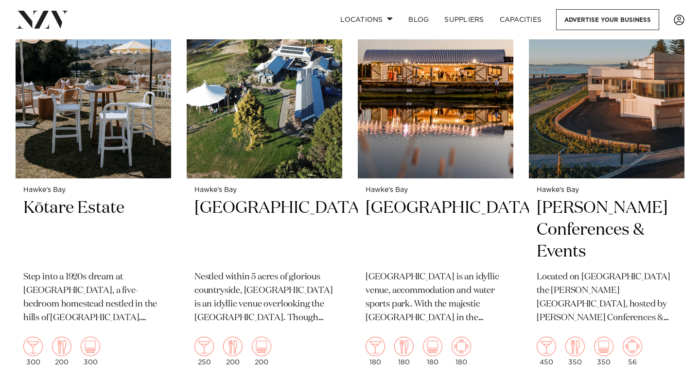
scroll to position [321, 0]
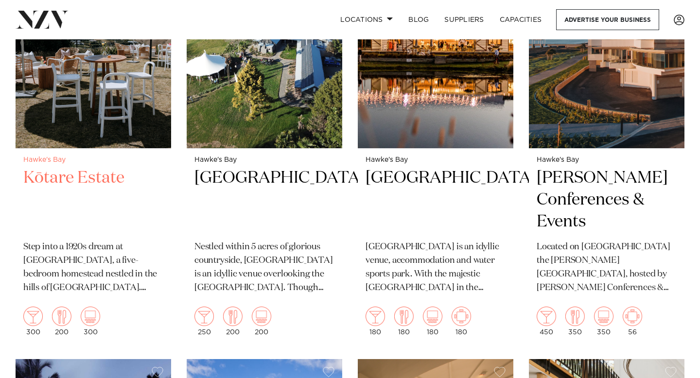
click at [82, 184] on h2 "Kōtare Estate" at bounding box center [93, 200] width 140 height 66
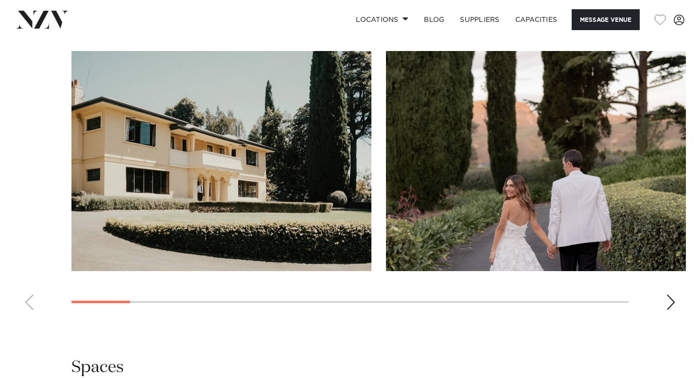
scroll to position [931, 0]
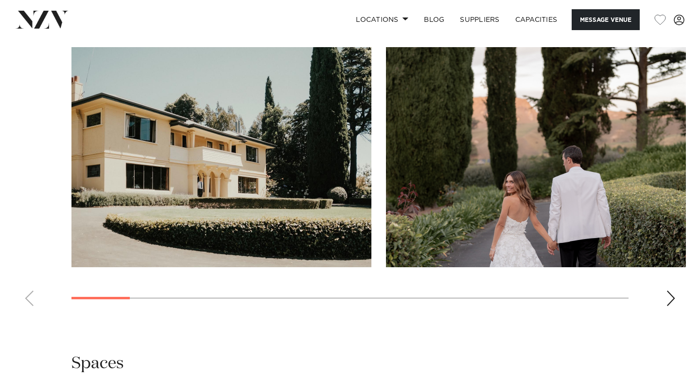
click at [675, 291] on div "Next slide" at bounding box center [671, 299] width 10 height 16
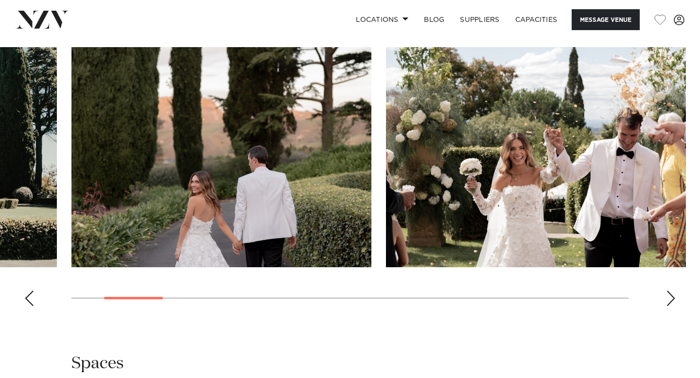
click at [675, 291] on div "Next slide" at bounding box center [671, 299] width 10 height 16
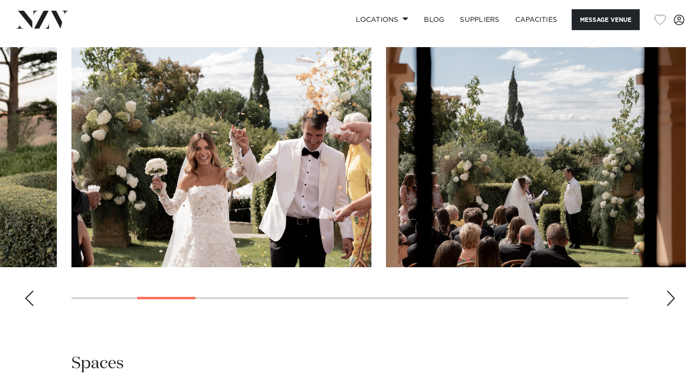
click at [675, 291] on div "Next slide" at bounding box center [671, 299] width 10 height 16
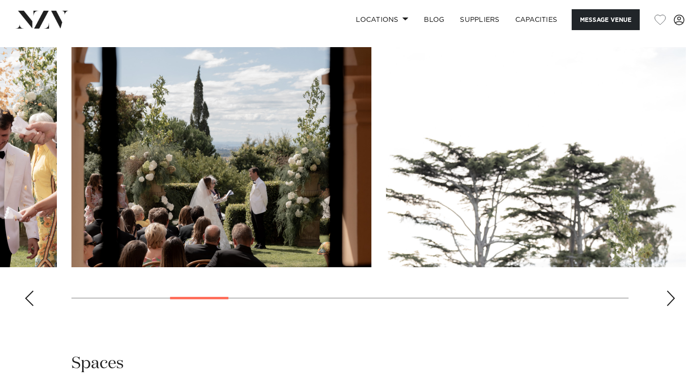
click at [675, 291] on div "Next slide" at bounding box center [671, 299] width 10 height 16
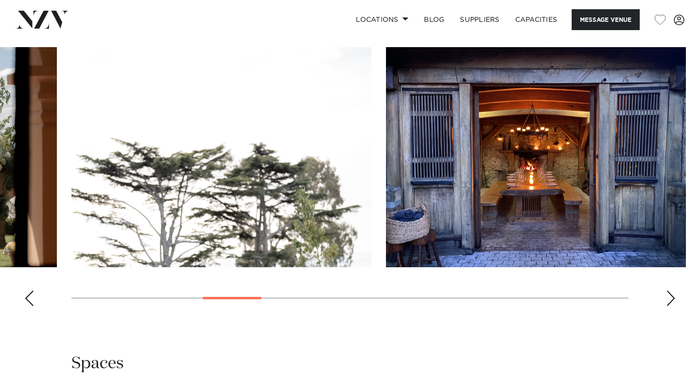
click at [675, 291] on div "Next slide" at bounding box center [671, 299] width 10 height 16
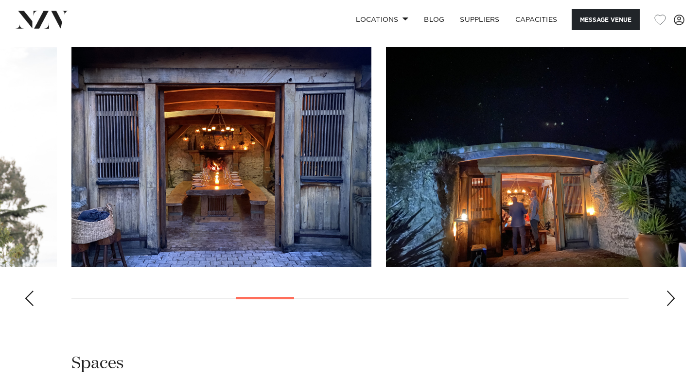
click at [675, 291] on div "Next slide" at bounding box center [671, 299] width 10 height 16
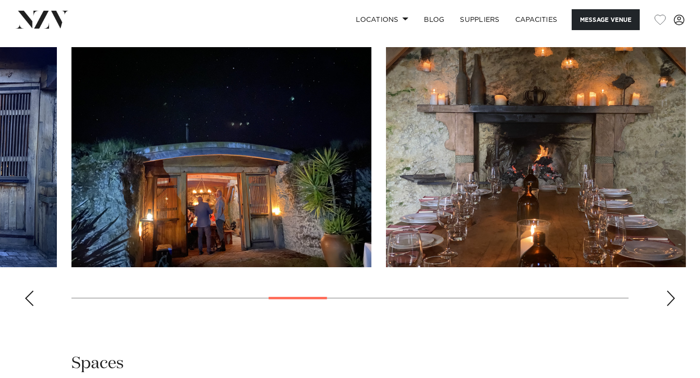
click at [675, 291] on div "Next slide" at bounding box center [671, 299] width 10 height 16
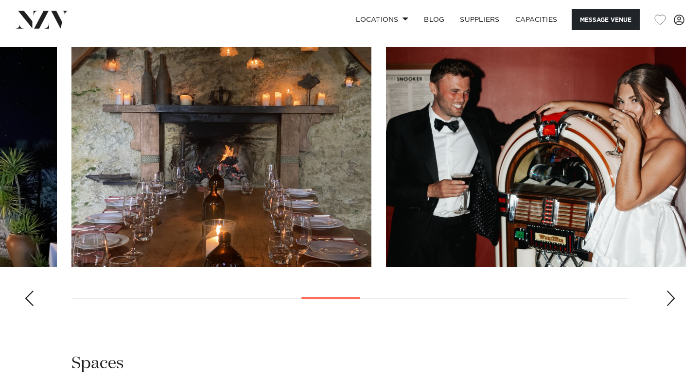
click at [675, 291] on div "Next slide" at bounding box center [671, 299] width 10 height 16
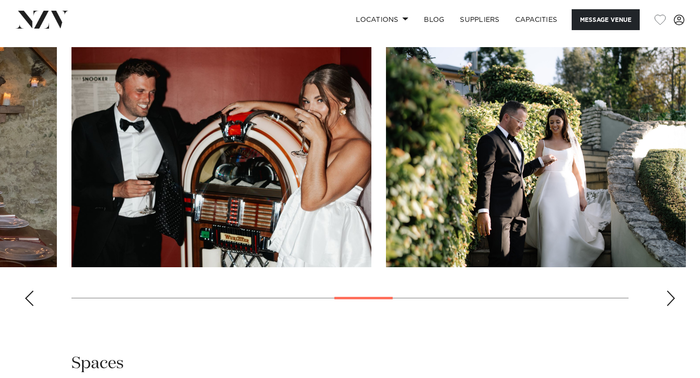
click at [675, 291] on div "Next slide" at bounding box center [671, 299] width 10 height 16
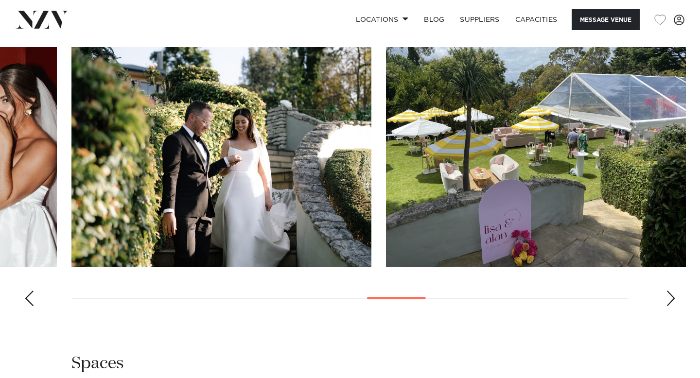
click at [675, 291] on div "Next slide" at bounding box center [671, 299] width 10 height 16
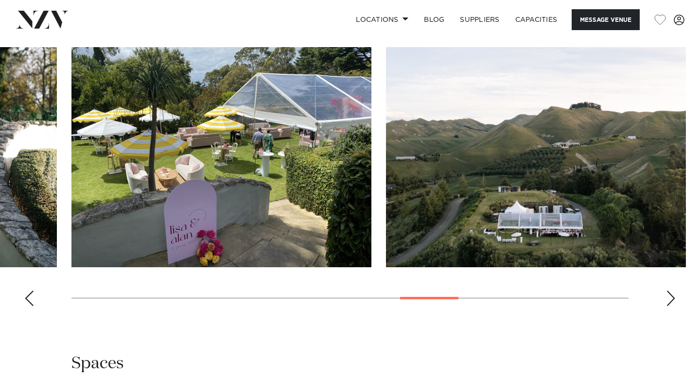
click at [675, 291] on div "Next slide" at bounding box center [671, 299] width 10 height 16
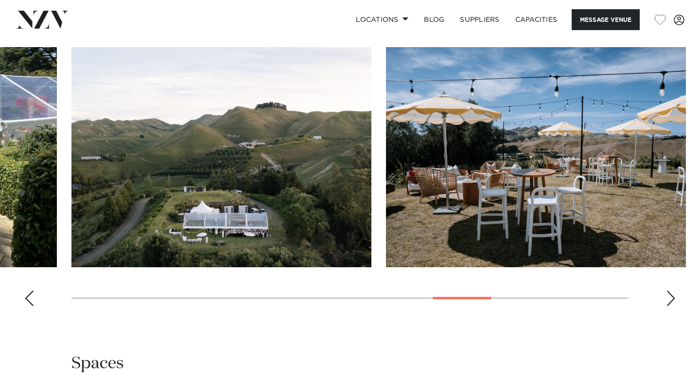
click at [675, 291] on div "Next slide" at bounding box center [671, 299] width 10 height 16
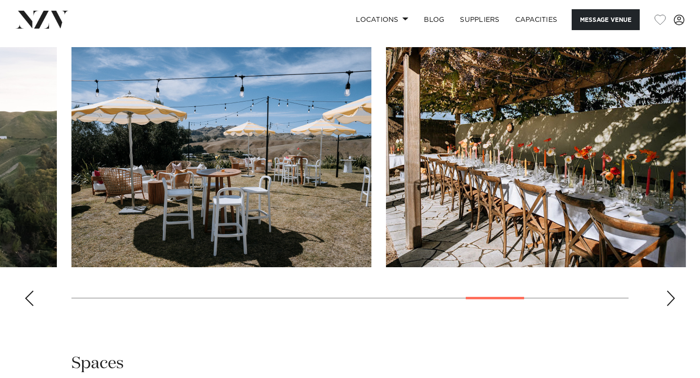
click at [675, 291] on div "Next slide" at bounding box center [671, 299] width 10 height 16
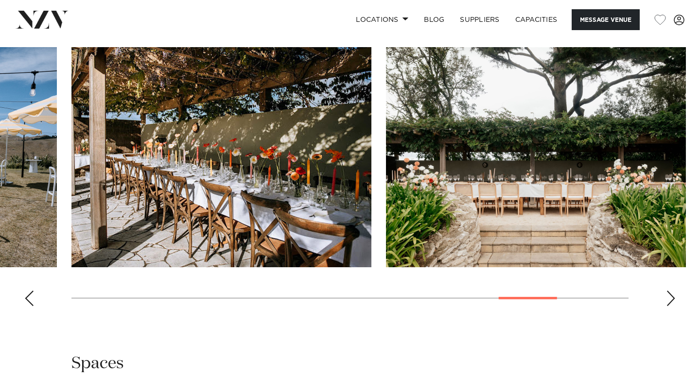
click at [675, 291] on div "Next slide" at bounding box center [671, 299] width 10 height 16
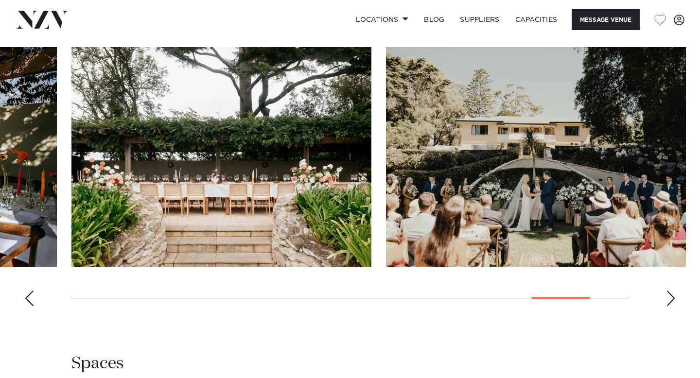
click at [675, 291] on div "Next slide" at bounding box center [671, 299] width 10 height 16
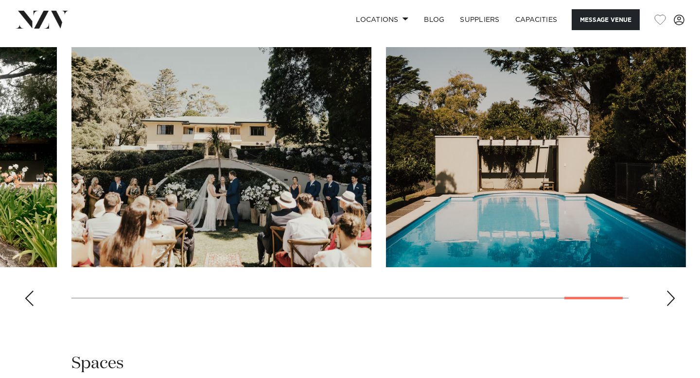
click at [675, 291] on div "Next slide" at bounding box center [671, 299] width 10 height 16
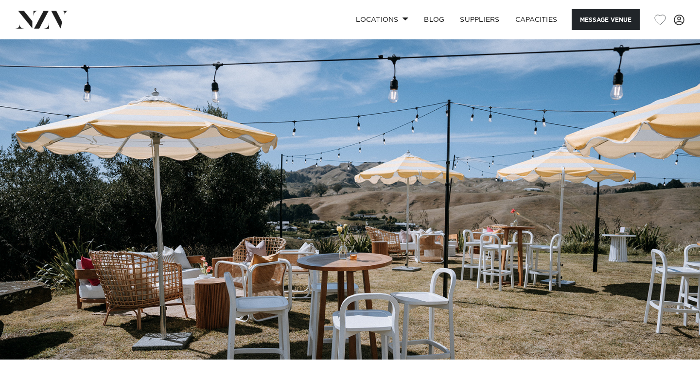
scroll to position [0, 0]
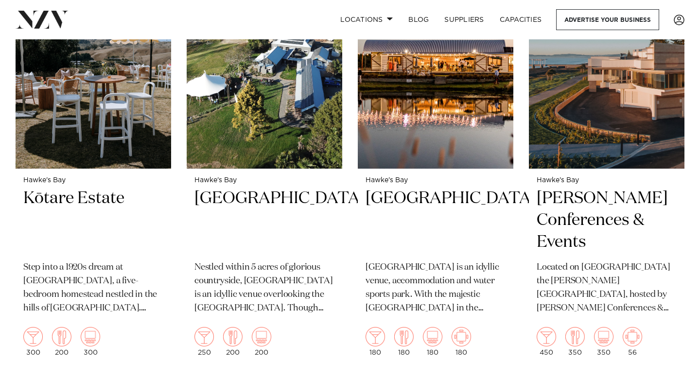
scroll to position [321, 0]
